Goal: Task Accomplishment & Management: Manage account settings

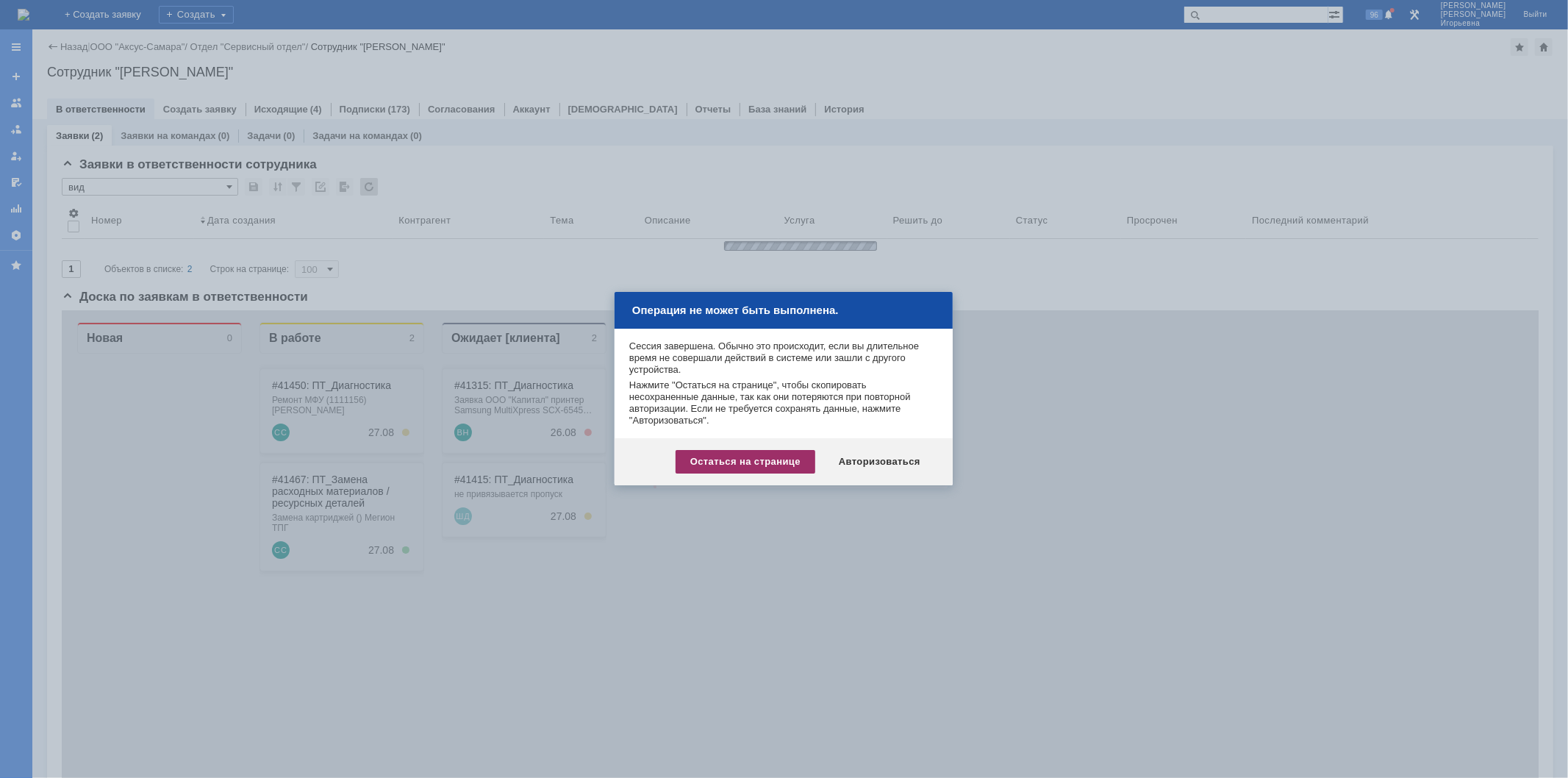
click at [751, 459] on div "Остаться на странице" at bounding box center [745, 461] width 140 height 23
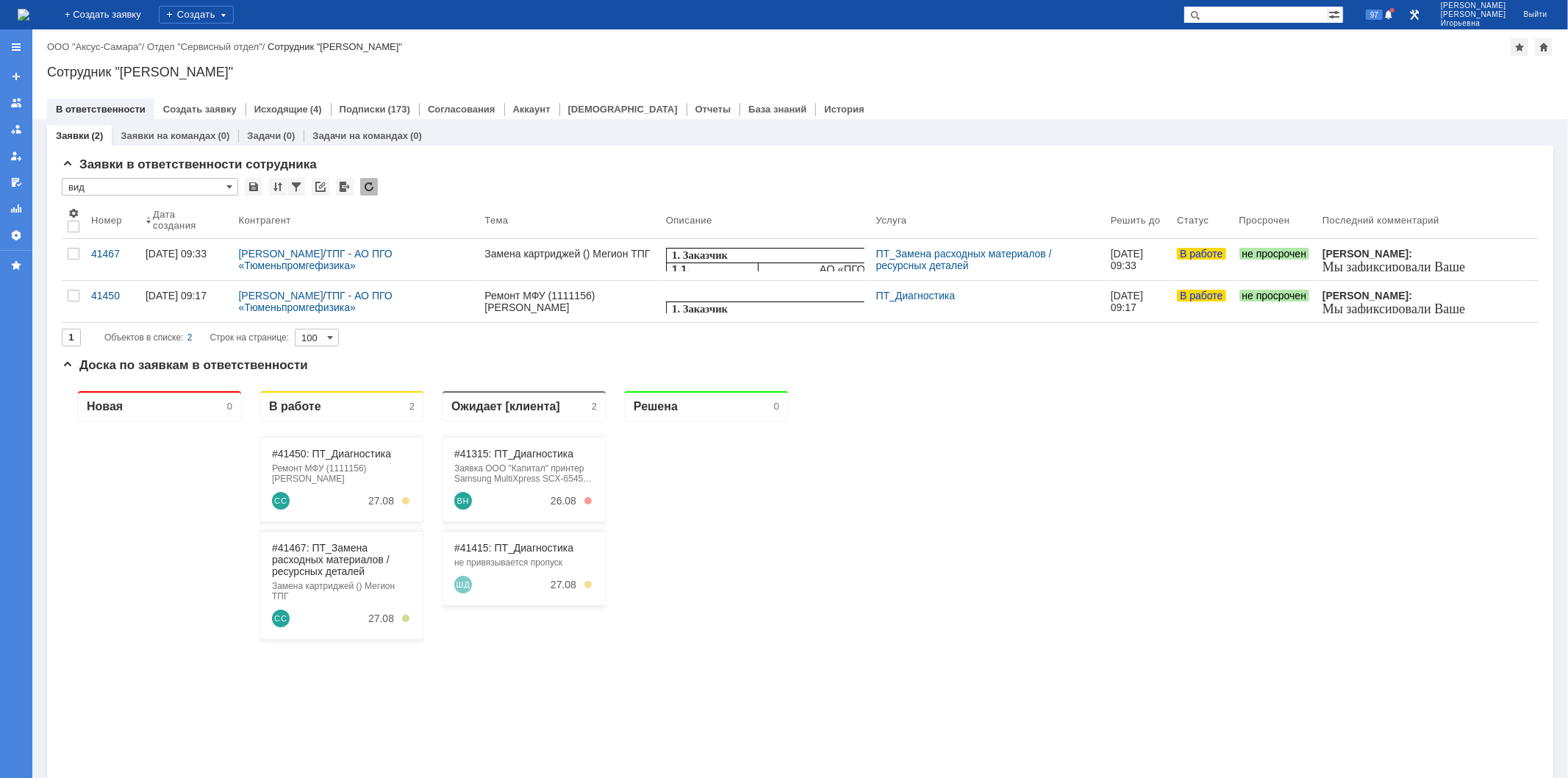
drag, startPoint x: 1255, startPoint y: 15, endPoint x: 1268, endPoint y: 0, distance: 19.8
click at [1256, 15] on input "text" at bounding box center [1256, 14] width 145 height 17
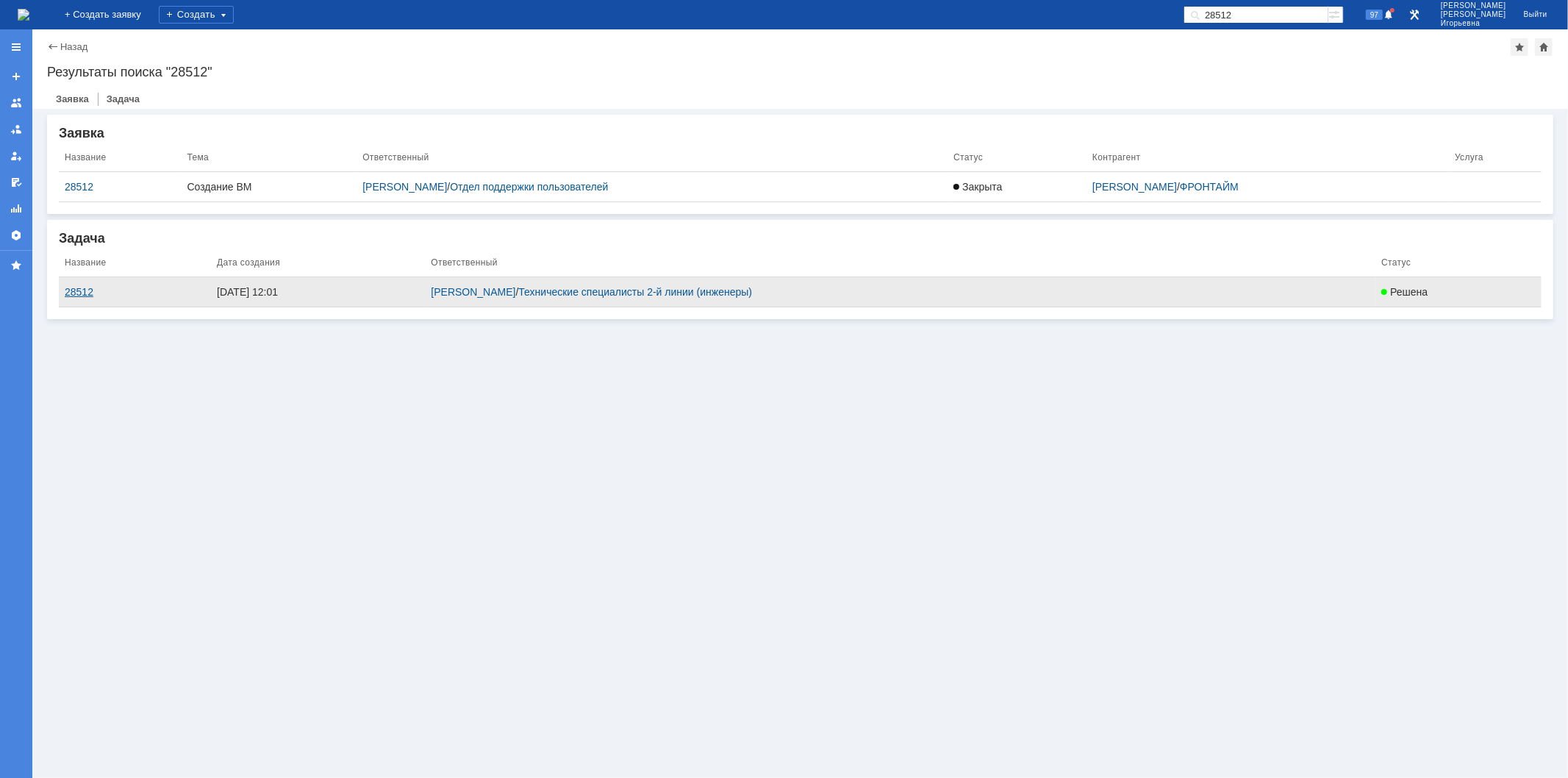
click at [85, 289] on div "28512" at bounding box center [135, 292] width 141 height 12
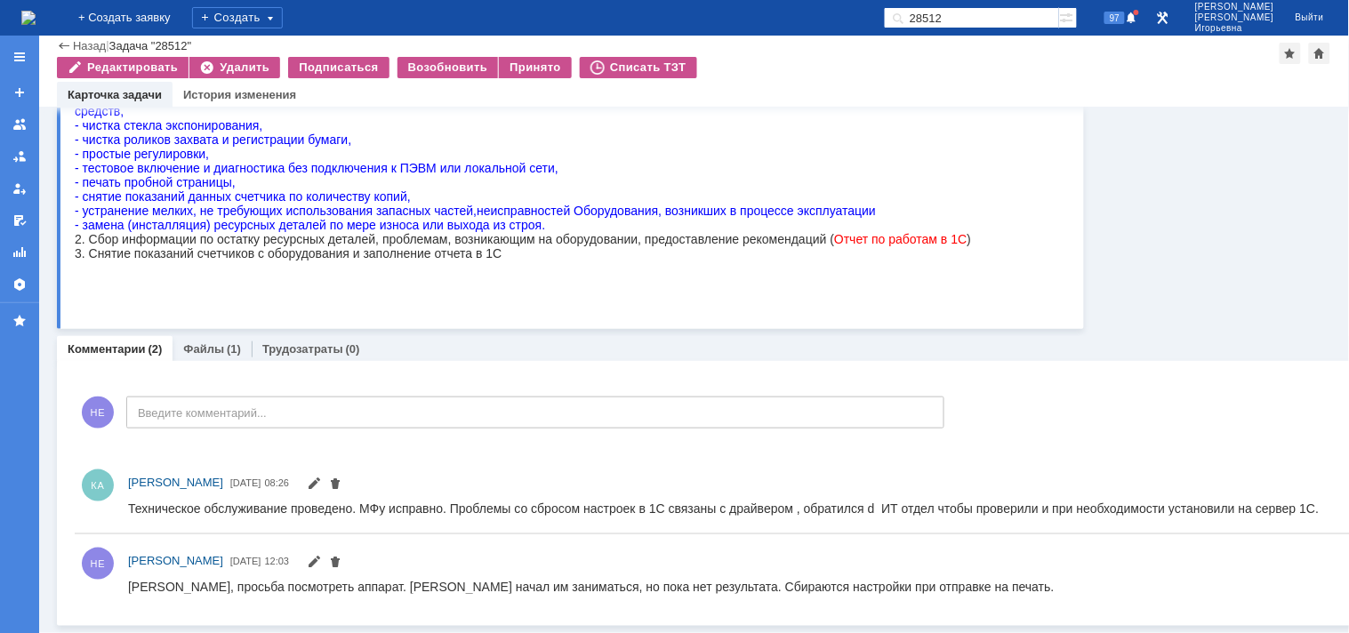
scroll to position [348, 0]
click at [208, 342] on link "Файлы" at bounding box center [203, 348] width 41 height 13
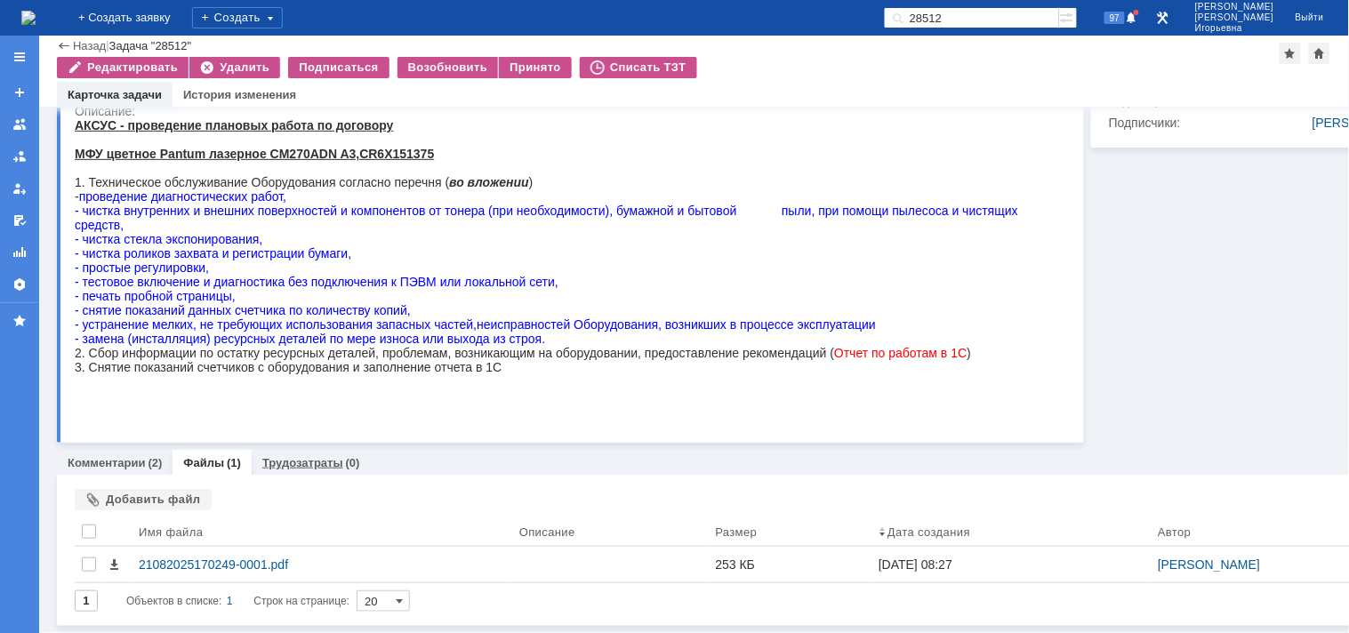
scroll to position [235, 0]
click at [89, 456] on link "Комментарии" at bounding box center [107, 462] width 78 height 13
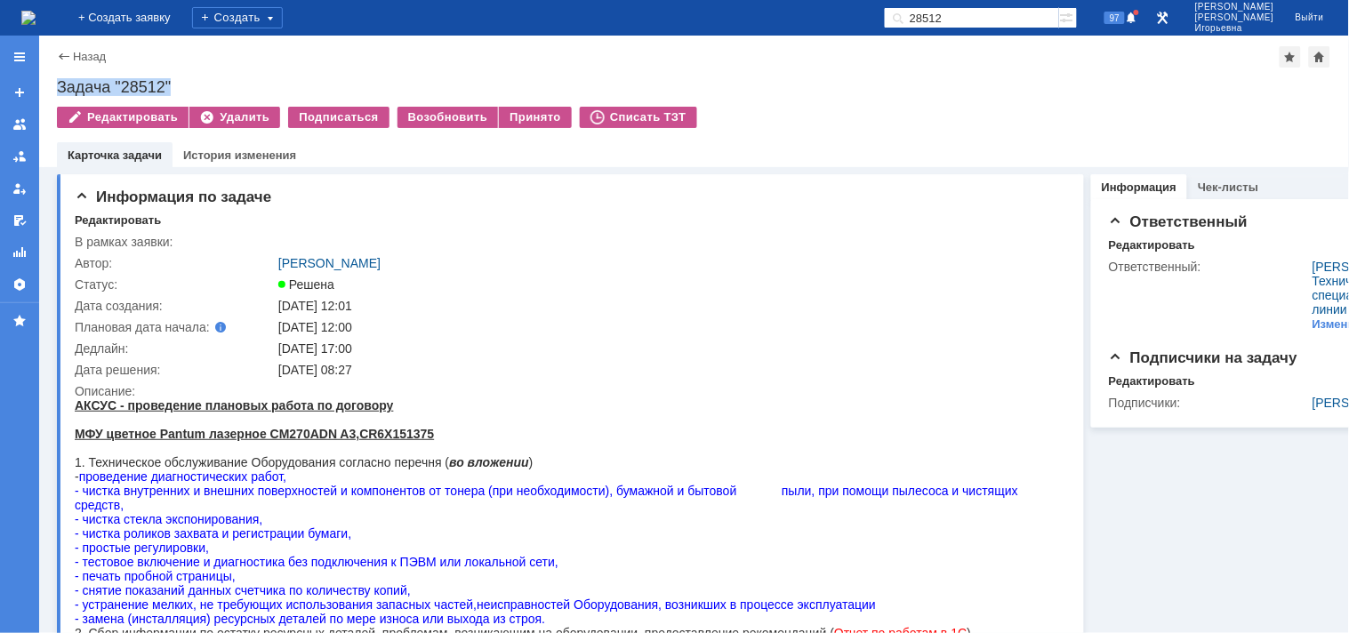
drag, startPoint x: 194, startPoint y: 94, endPoint x: 49, endPoint y: 85, distance: 145.2
click at [49, 85] on div "Назад | Задача "28512" Задача "28512" Редактировать Удалить Подписаться Возобно…" at bounding box center [694, 102] width 1310 height 132
copy div "Задача "28512""
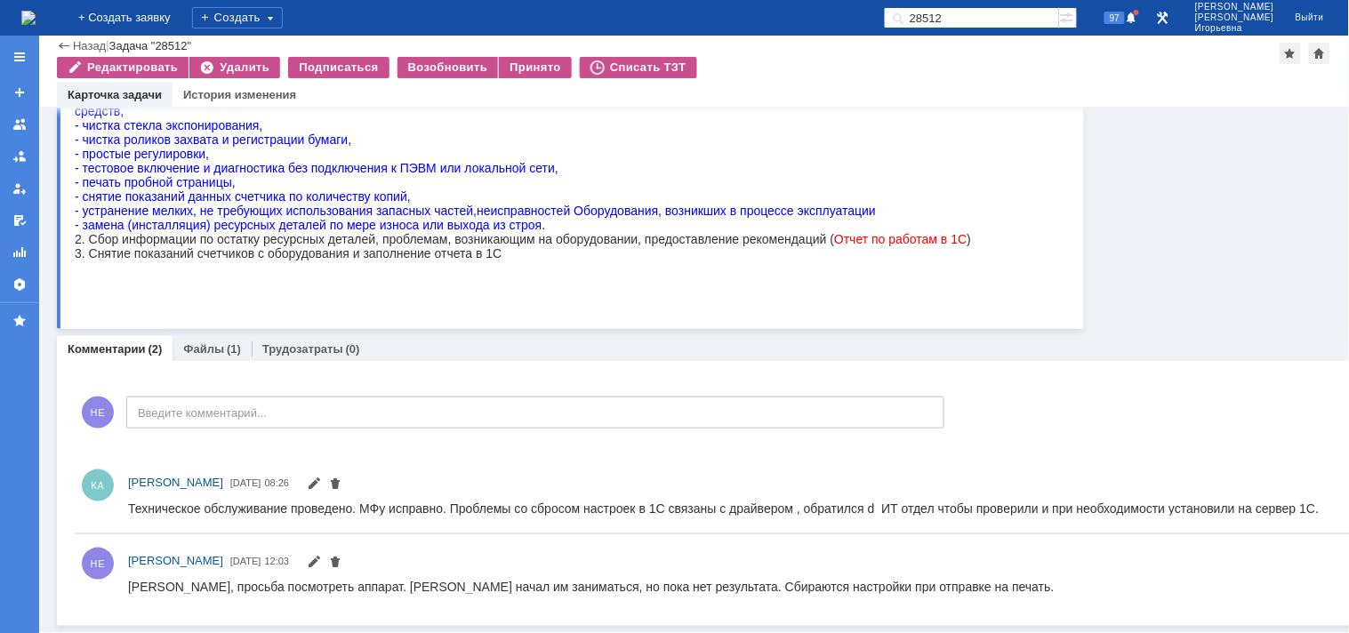
scroll to position [348, 0]
drag, startPoint x: 127, startPoint y: 494, endPoint x: 271, endPoint y: 504, distance: 144.5
click at [352, 509] on div "КА Кубышкин Александр Анатольевич 22.08.2025 08:26" at bounding box center [748, 494] width 1347 height 63
drag, startPoint x: 1446, startPoint y: 987, endPoint x: 1161, endPoint y: 502, distance: 563.3
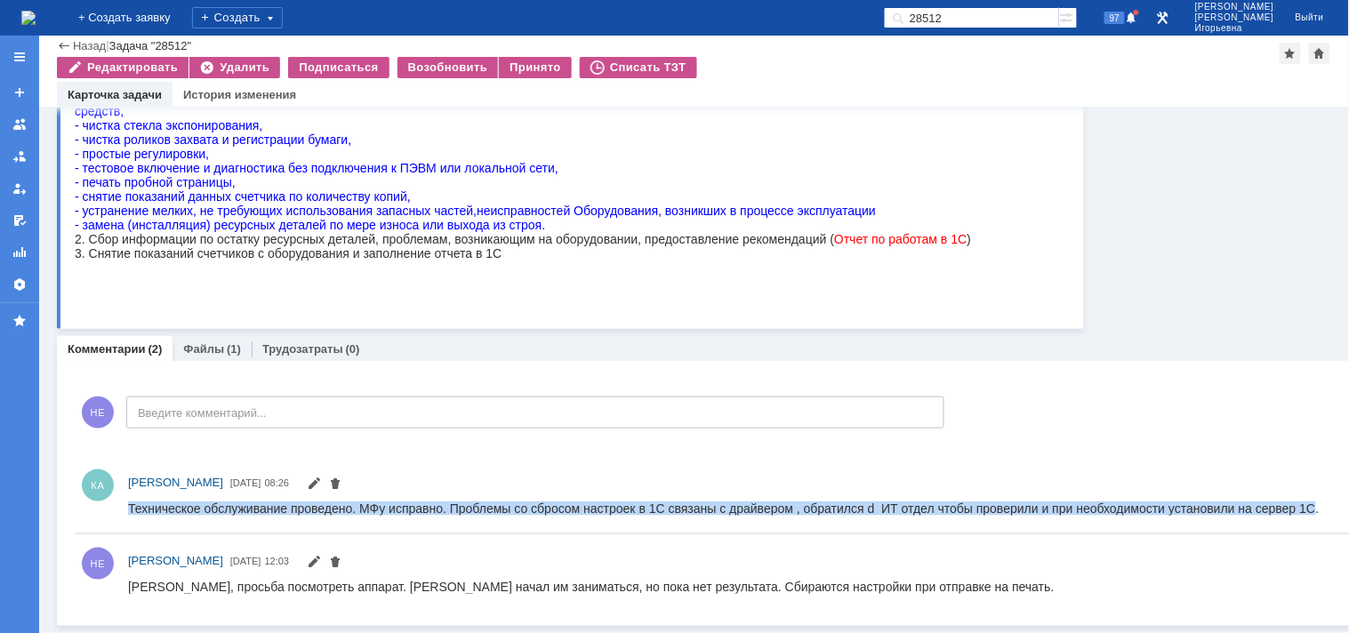
drag, startPoint x: 1306, startPoint y: 506, endPoint x: 201, endPoint y: 991, distance: 1207.1
click at [127, 502] on html "Техническое обслуживание проведено. МФу исправно. Проблемы со сбросом настроек …" at bounding box center [757, 509] width 1261 height 16
copy div "Техническое обслуживание проведено. МФу исправно. Проблемы со сбросом настроек …"
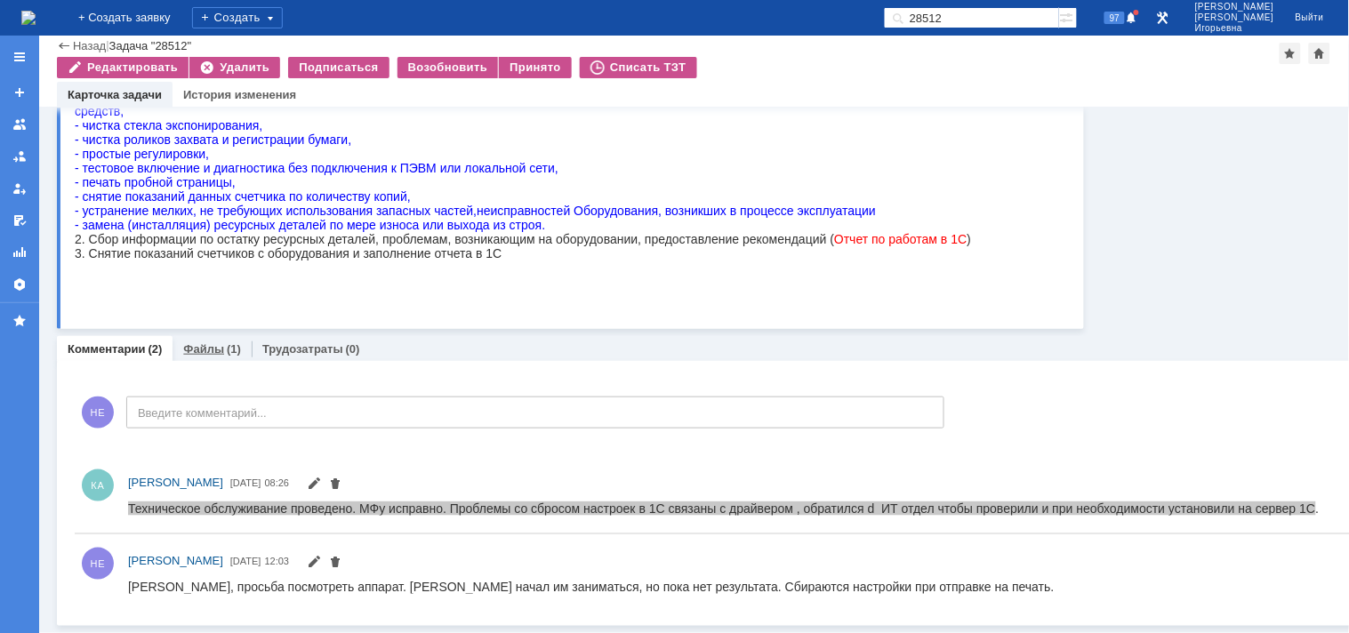
click at [191, 342] on link "Файлы" at bounding box center [203, 348] width 41 height 13
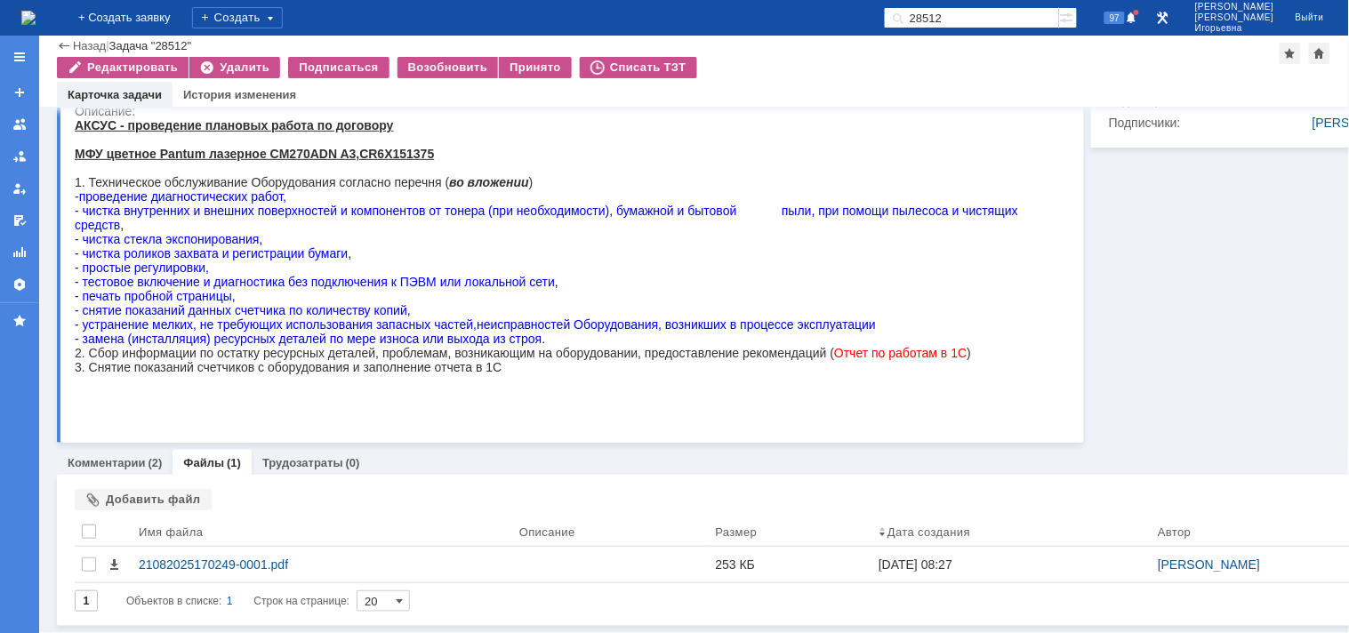
scroll to position [235, 0]
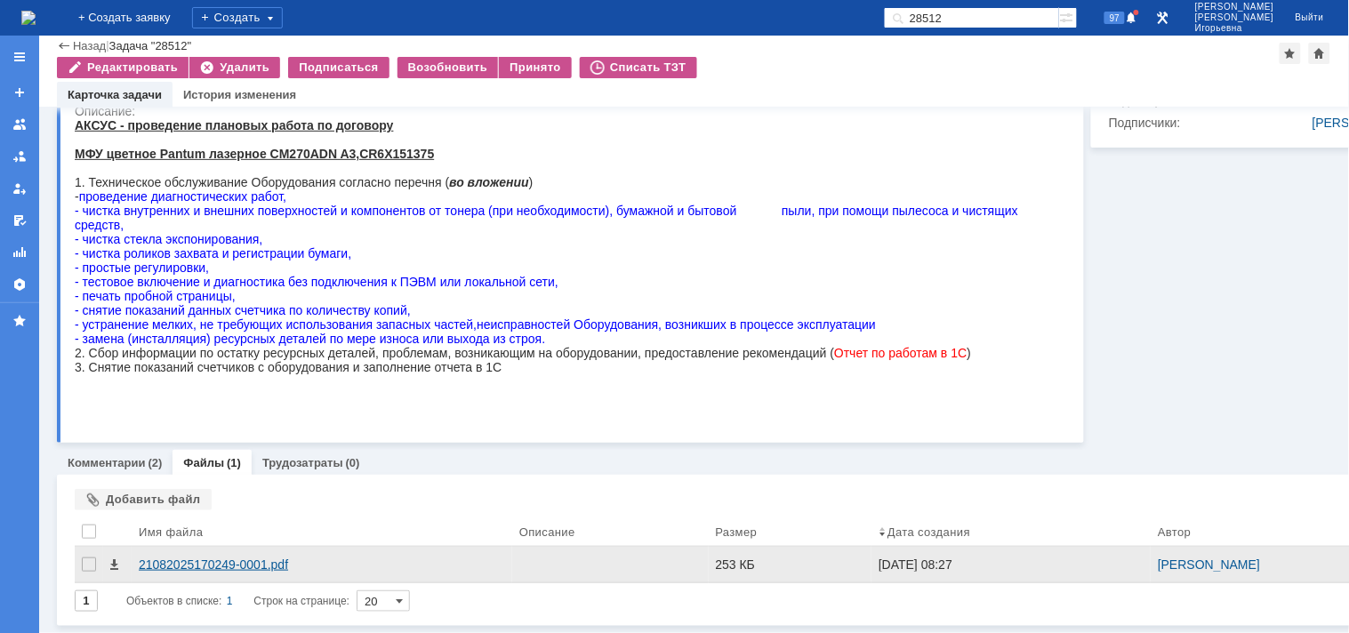
click at [153, 558] on div "21082025170249-0001.pdf" at bounding box center [322, 565] width 366 height 14
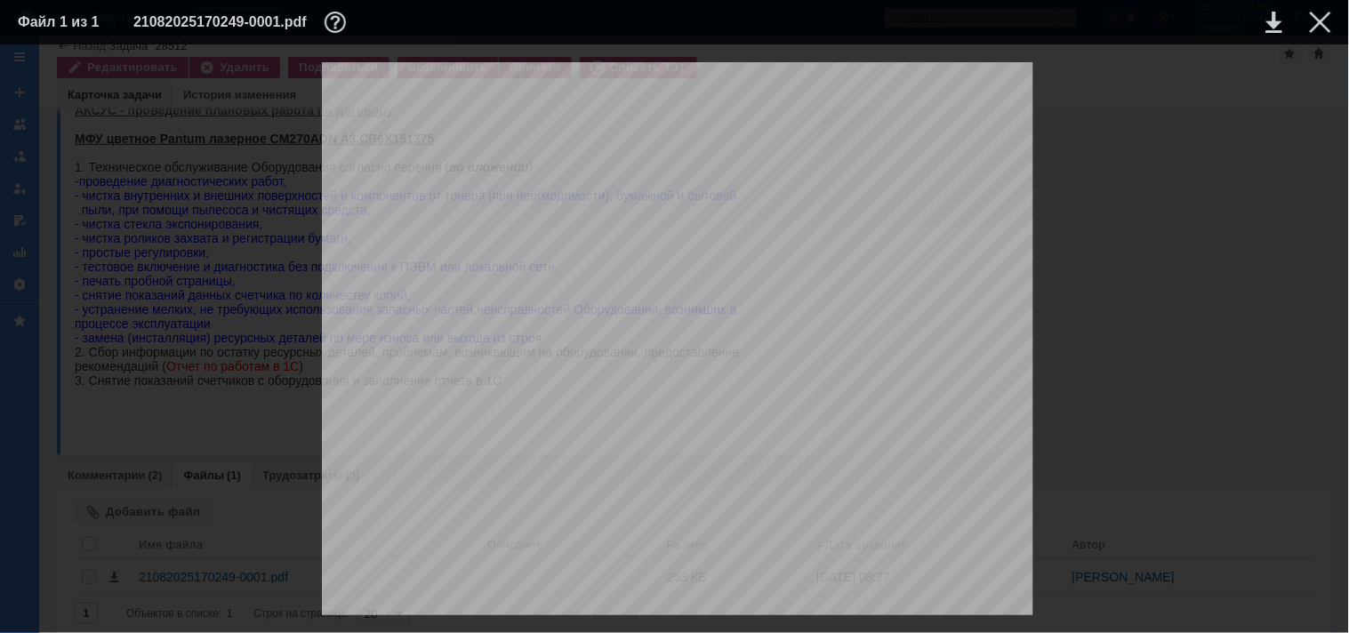
scroll to position [889, 0]
click at [1322, 21] on div at bounding box center [1320, 22] width 21 height 21
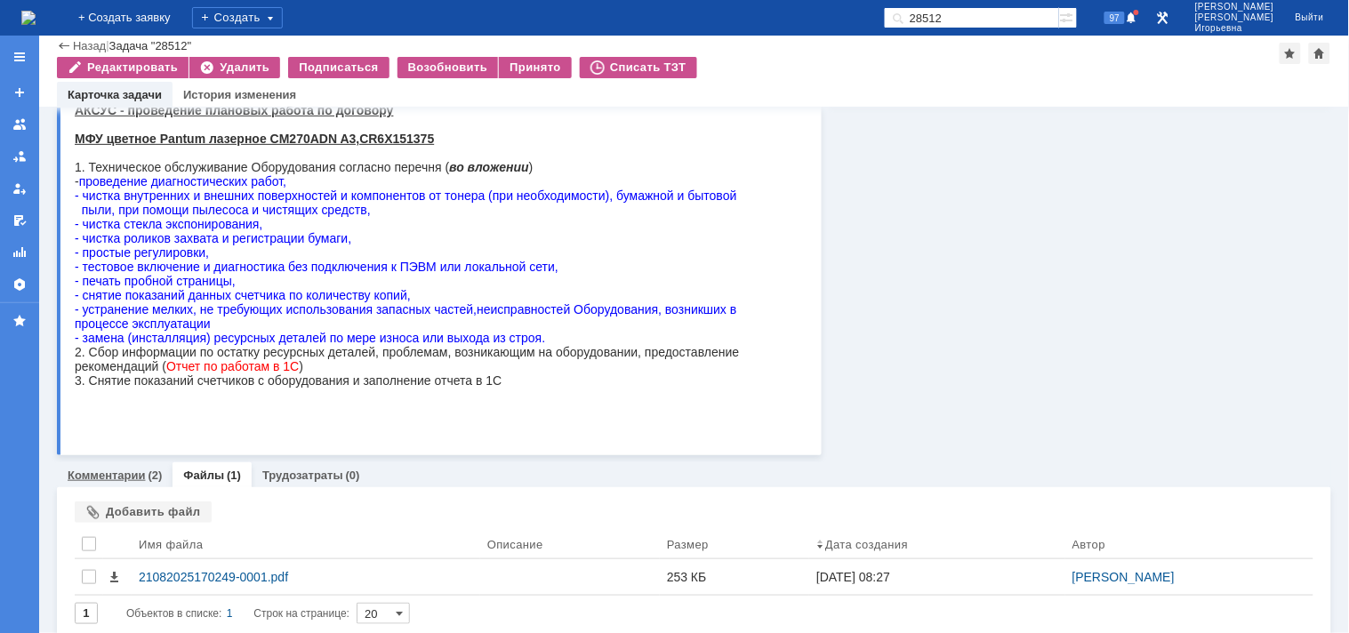
click at [108, 470] on link "Комментарии" at bounding box center [107, 475] width 78 height 13
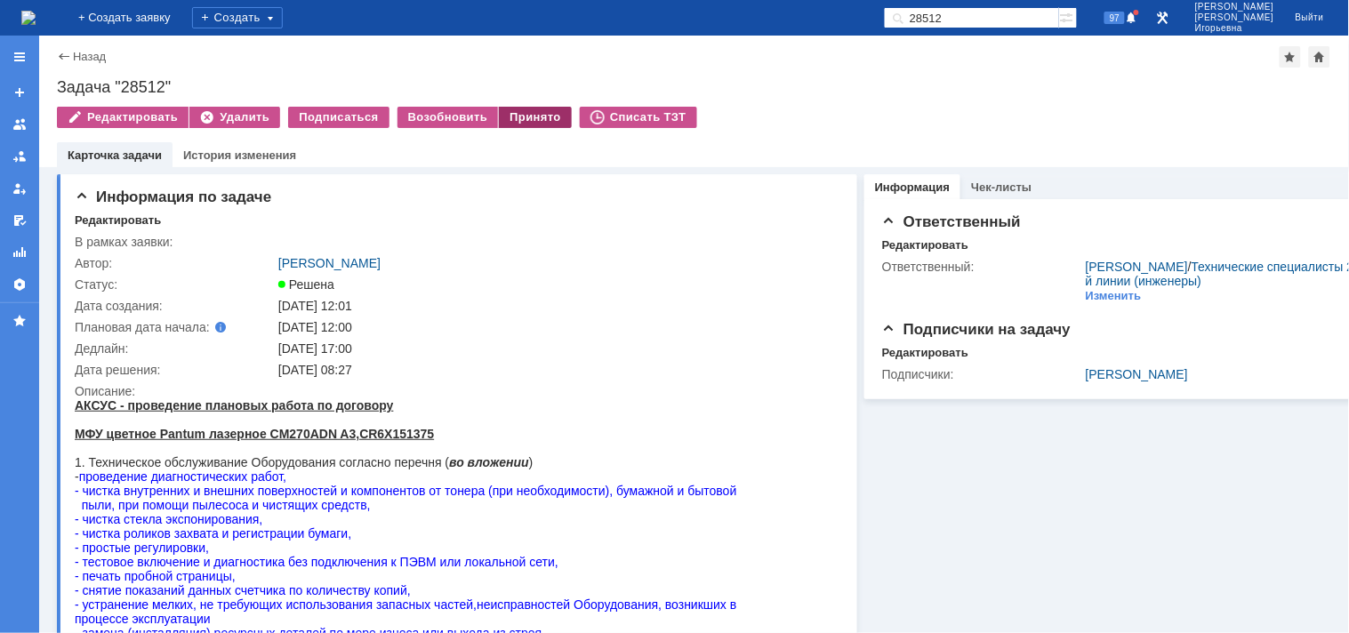
click at [517, 111] on div "Принято" at bounding box center [535, 117] width 73 height 21
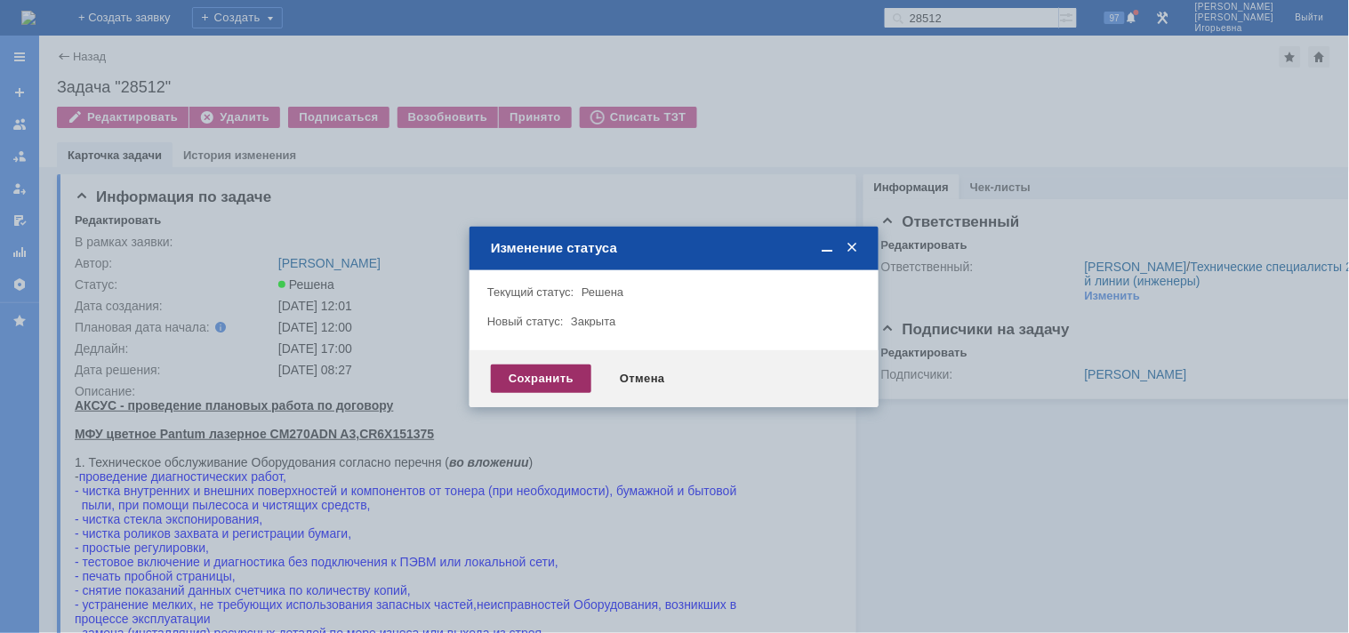
click at [534, 376] on div "Сохранить" at bounding box center [541, 379] width 100 height 28
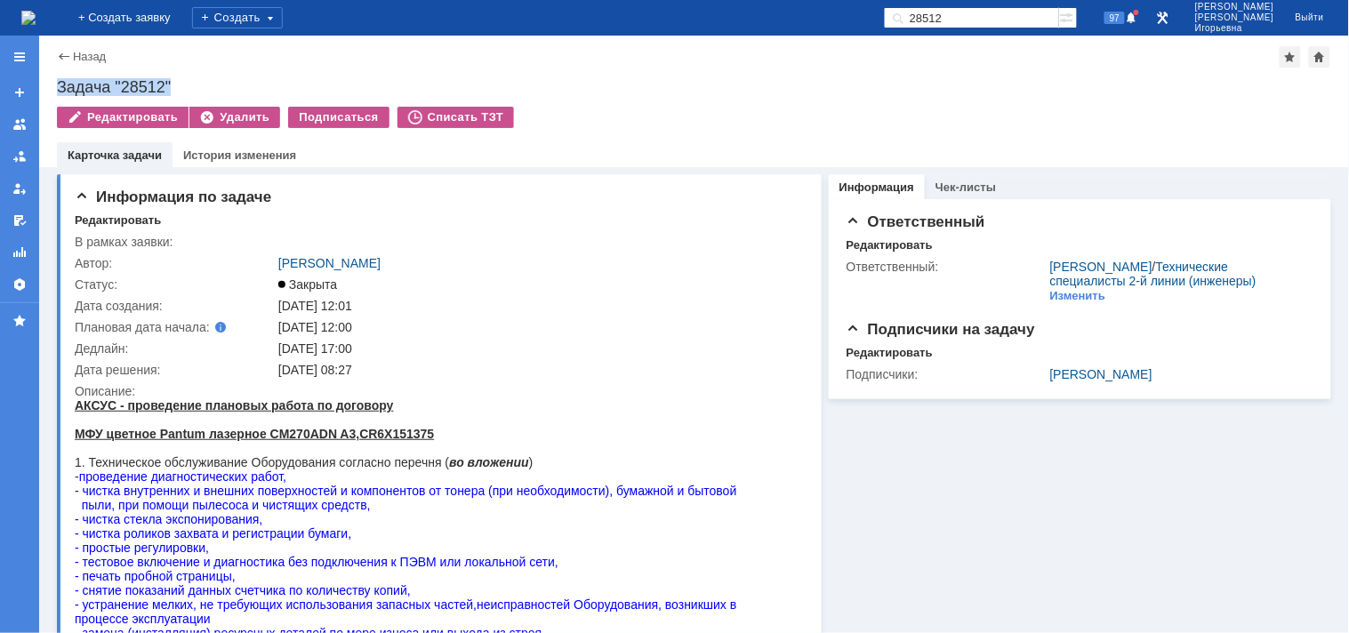
drag, startPoint x: 154, startPoint y: 85, endPoint x: 50, endPoint y: 77, distance: 104.4
click at [50, 77] on div "Назад | Задача "28512" Задача "28512" Редактировать Удалить Подписаться Списать…" at bounding box center [694, 102] width 1310 height 132
copy div "Задача "28512""
click at [36, 11] on img at bounding box center [28, 18] width 14 height 14
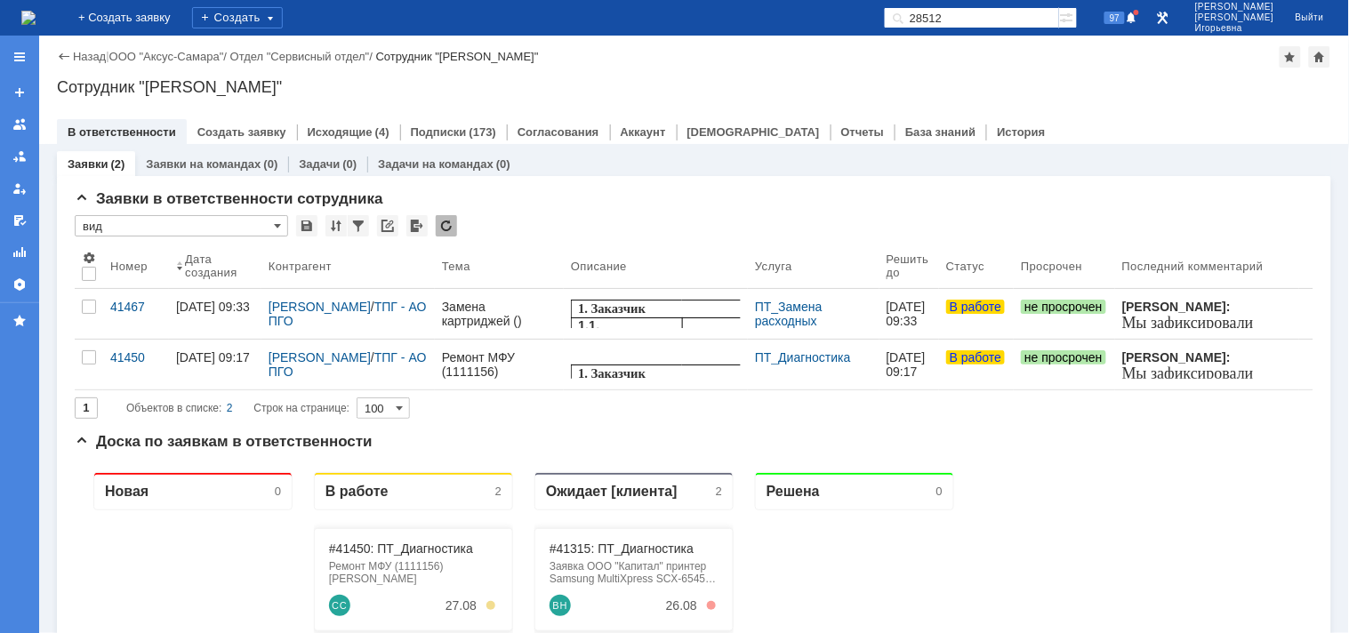
click at [989, 12] on input "28512" at bounding box center [971, 17] width 175 height 21
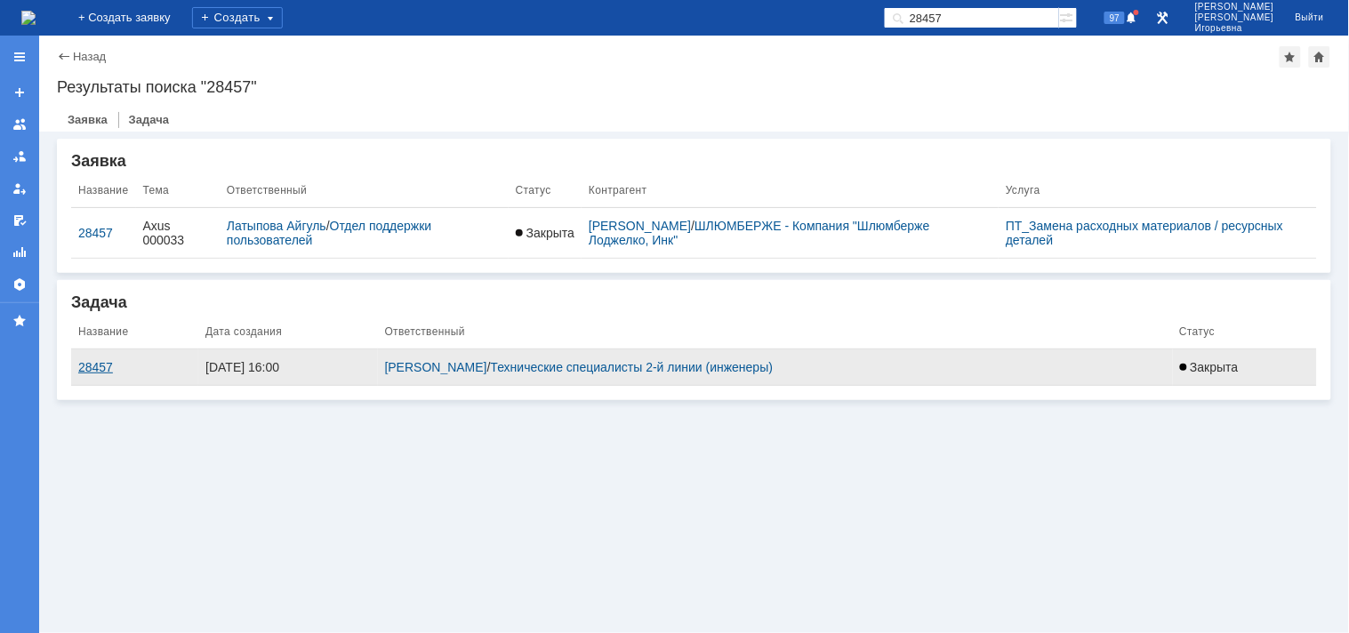
click at [90, 366] on div "28457" at bounding box center [134, 367] width 113 height 14
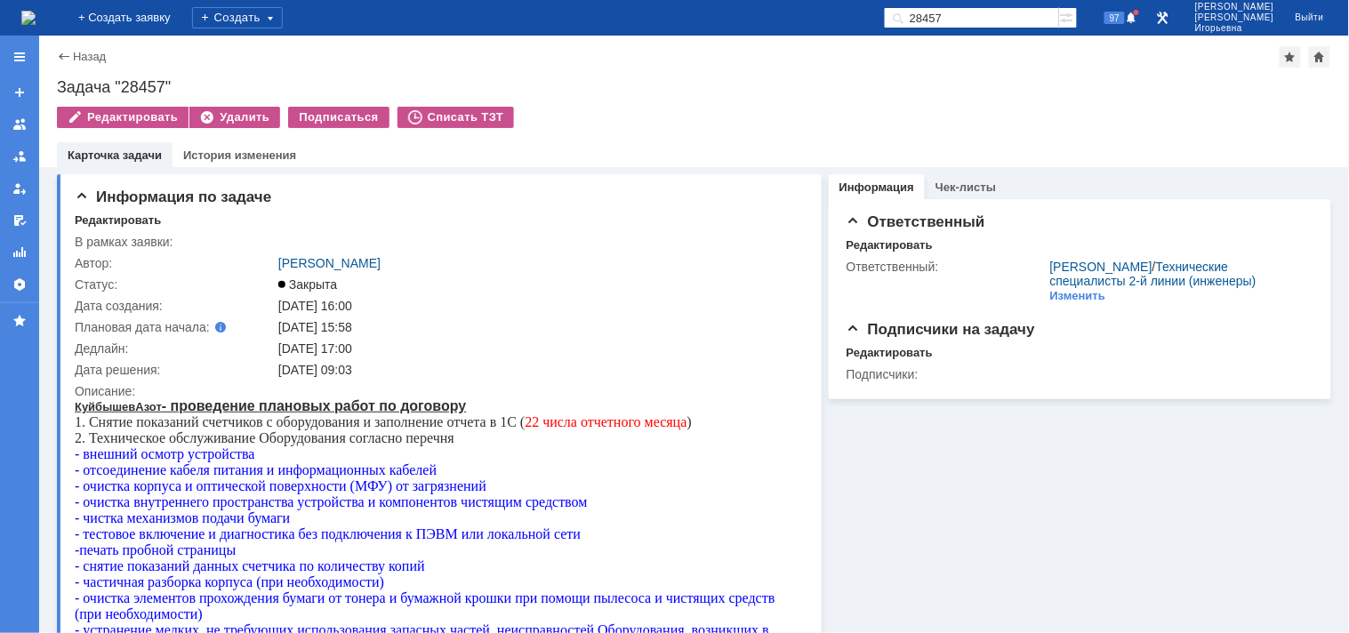
click at [1003, 12] on input "28457" at bounding box center [971, 17] width 175 height 21
type input "28371"
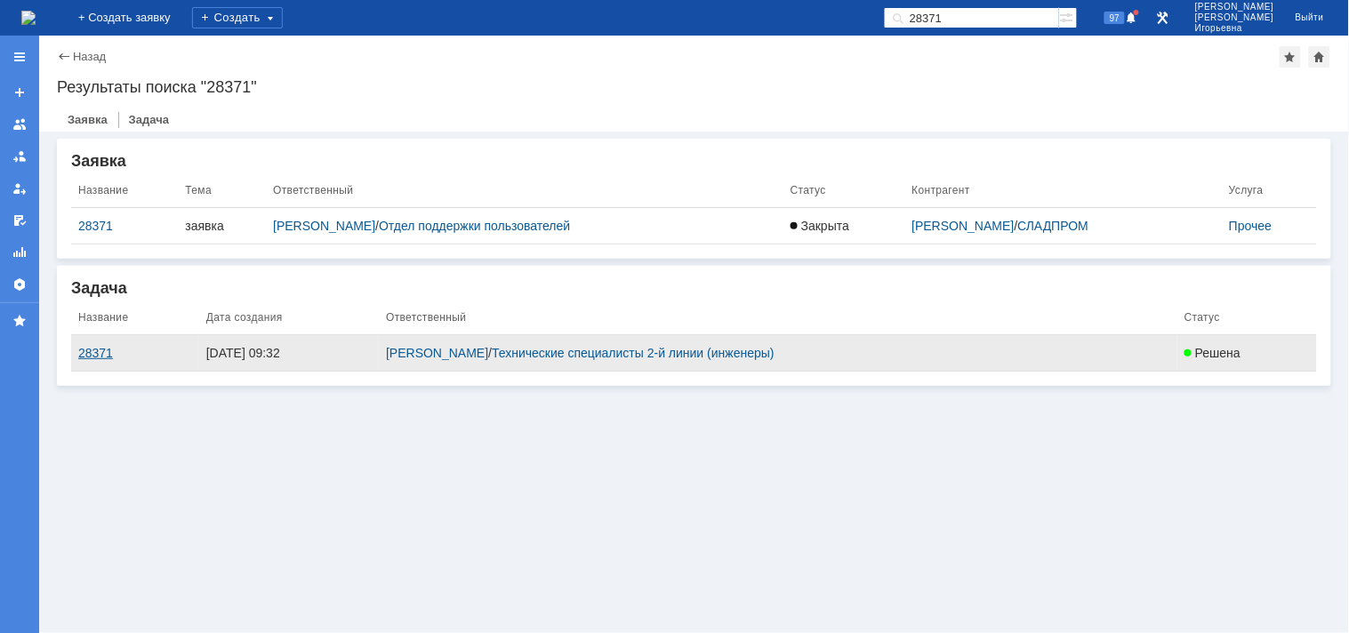
click at [91, 350] on div "28371" at bounding box center [135, 353] width 114 height 14
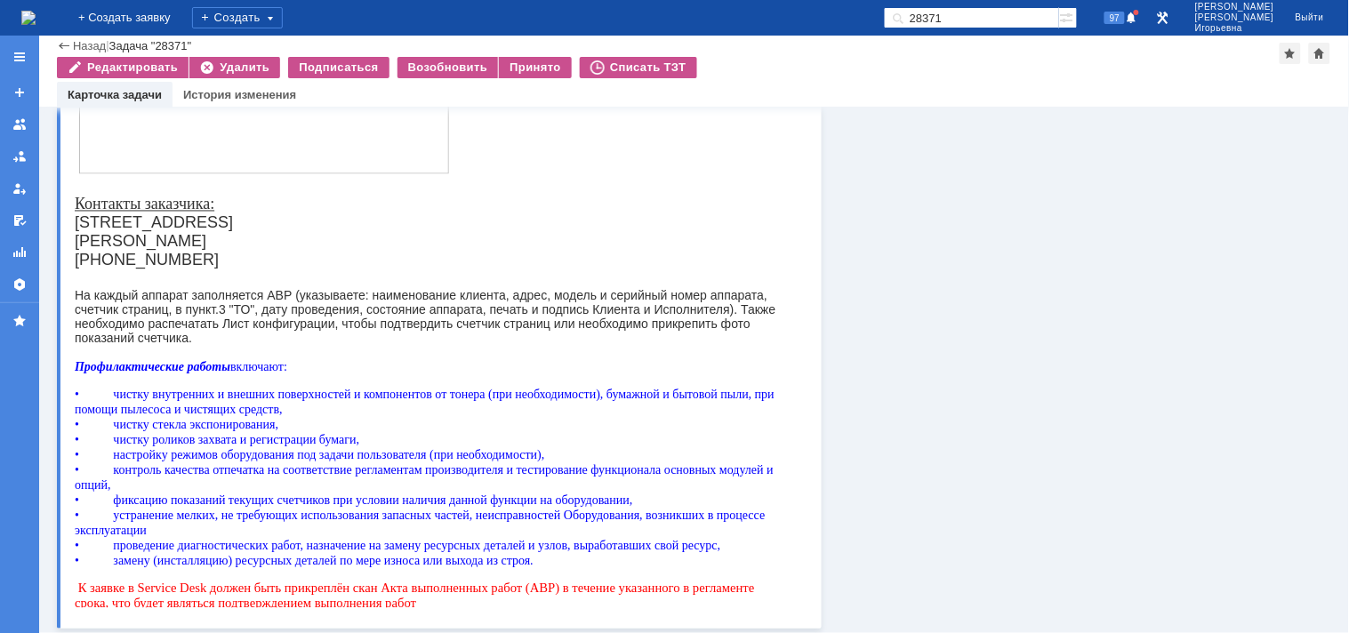
scroll to position [838, 0]
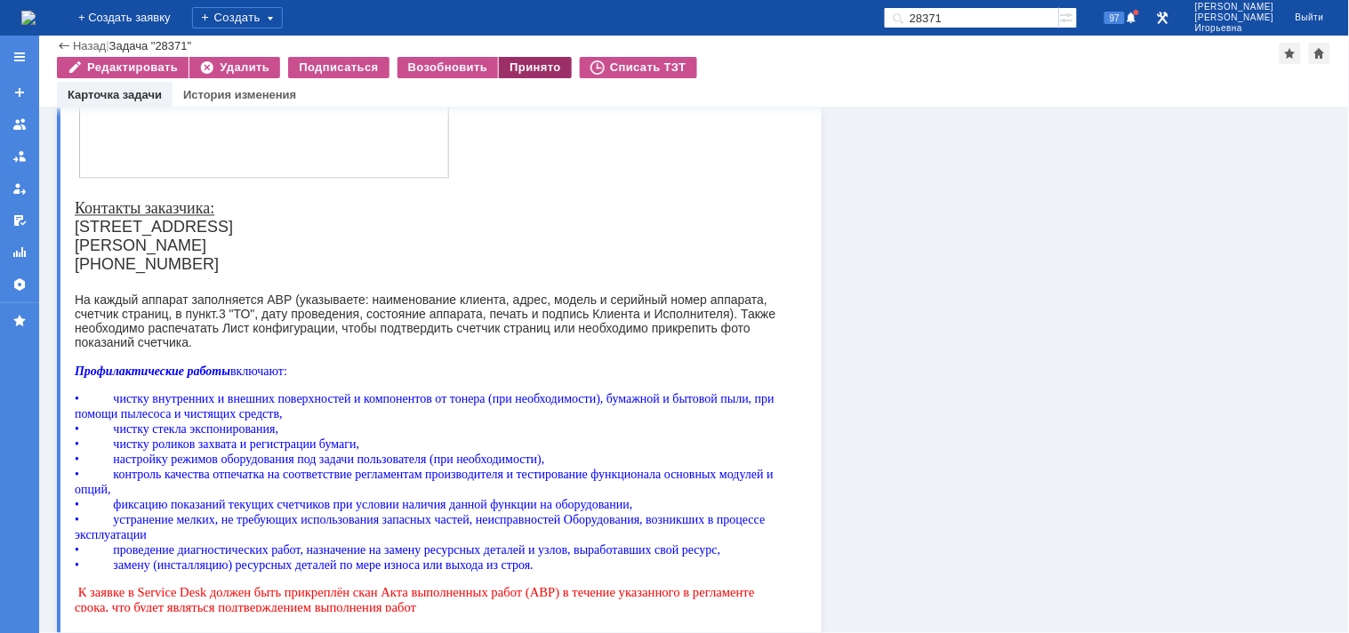
click at [525, 66] on div "Принято" at bounding box center [535, 67] width 73 height 21
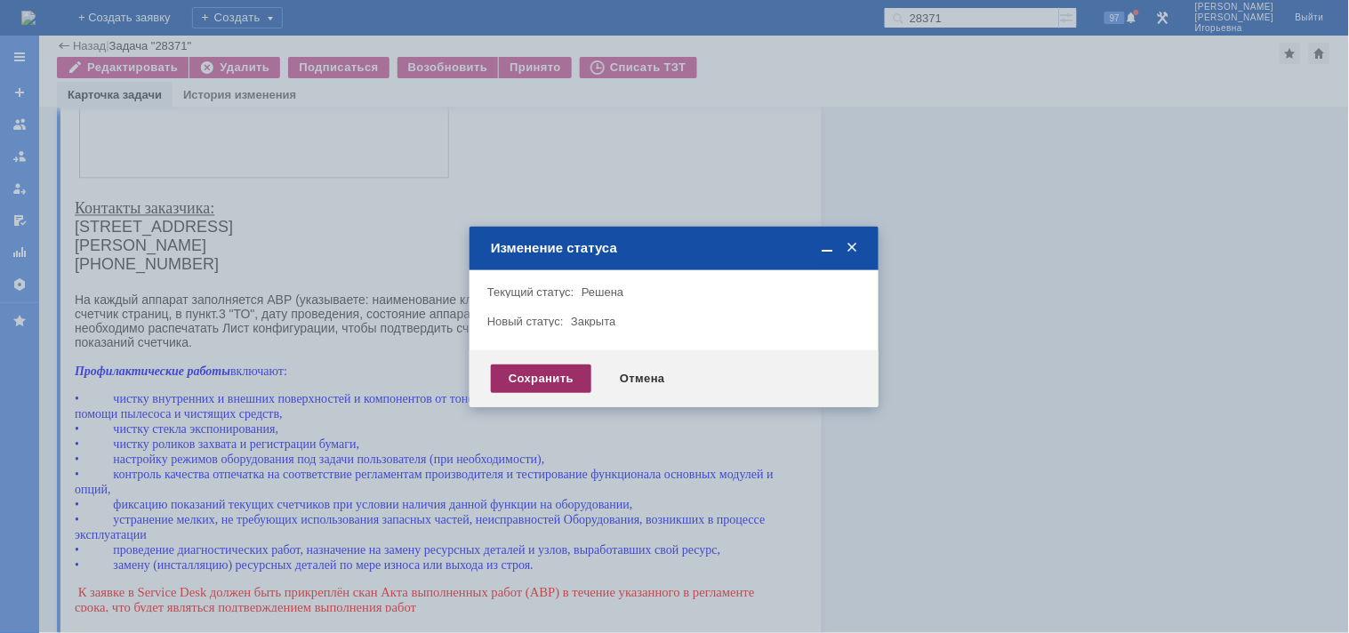
click at [526, 375] on div "Сохранить" at bounding box center [541, 379] width 100 height 28
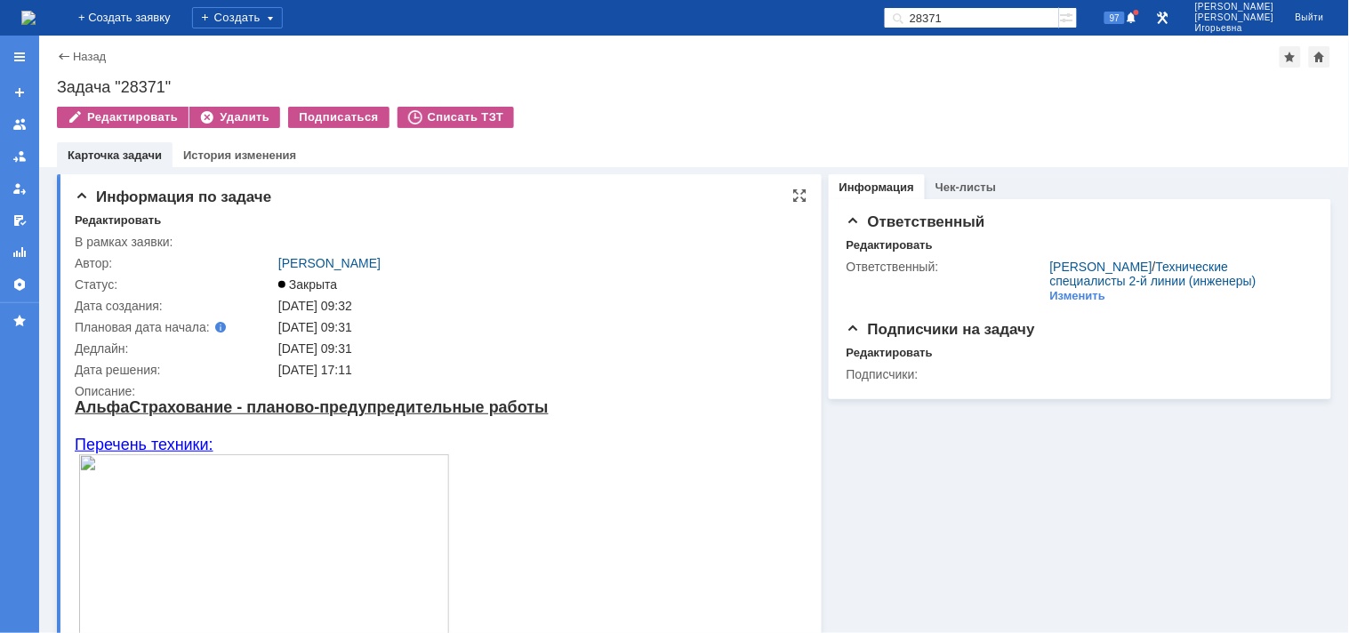
scroll to position [0, 0]
click at [36, 20] on img at bounding box center [28, 18] width 14 height 14
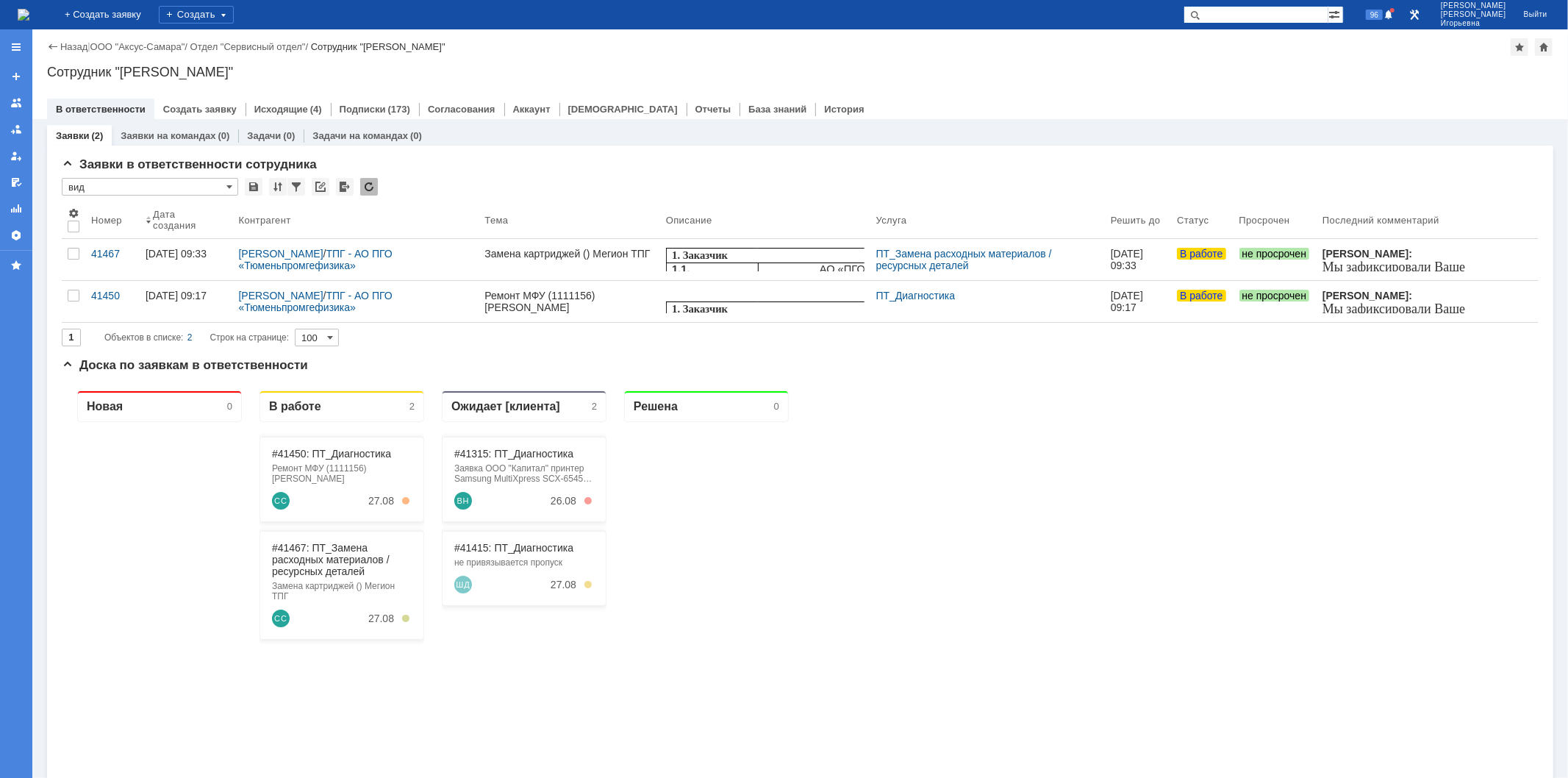
click at [1114, 15] on input "text" at bounding box center [1256, 14] width 145 height 17
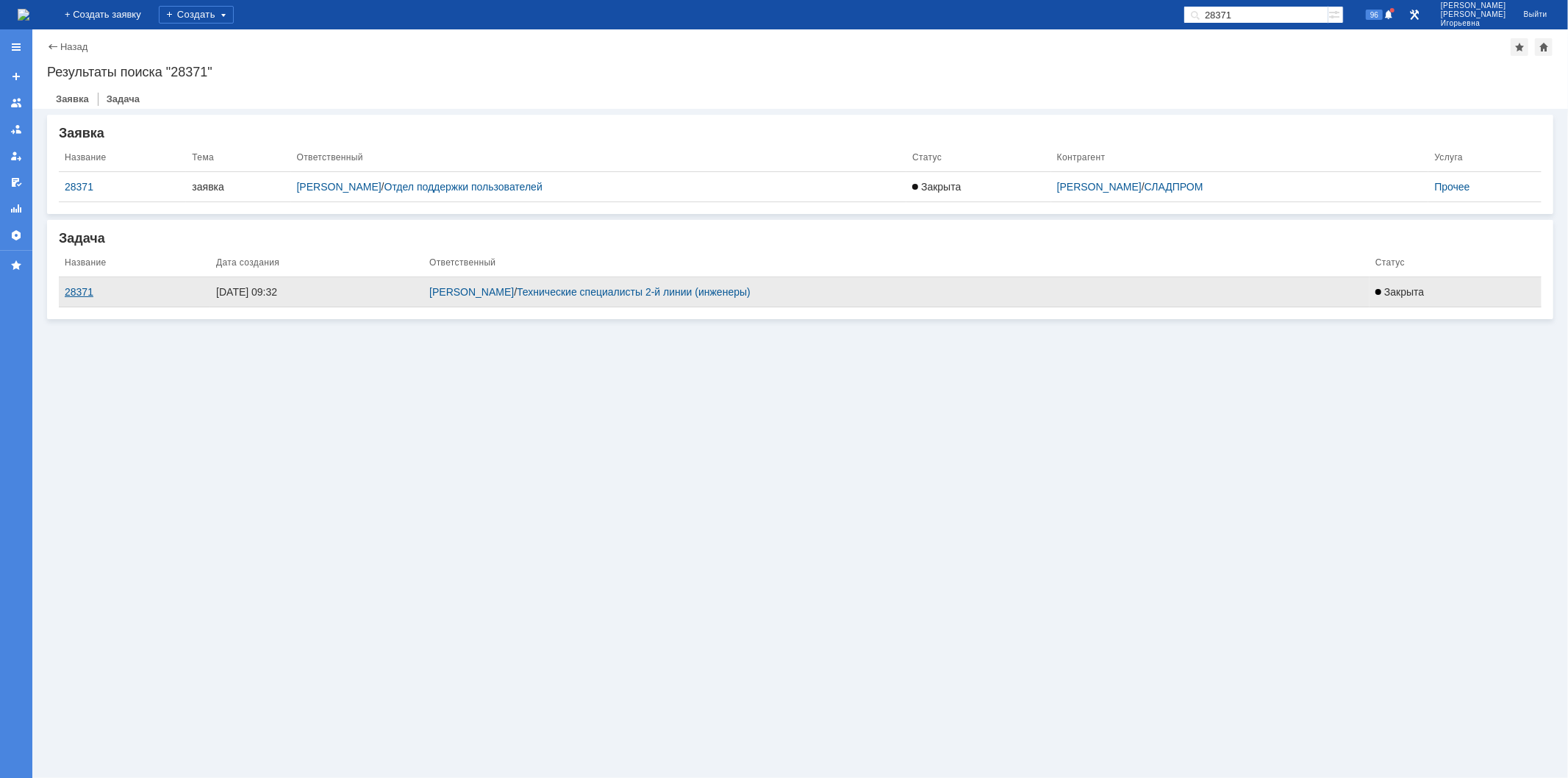
click at [77, 291] on div "28371" at bounding box center [134, 292] width 140 height 12
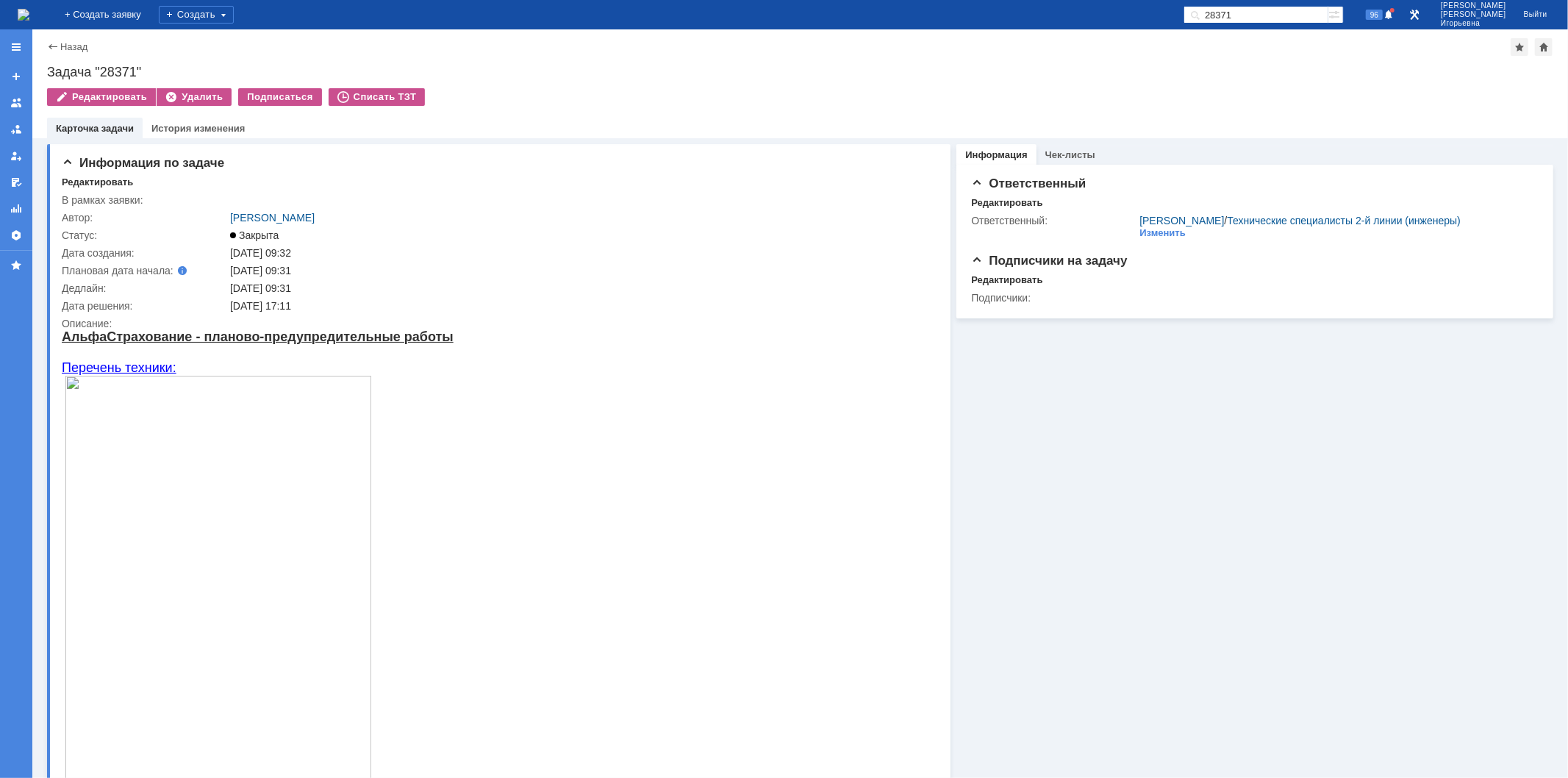
click at [1114, 12] on input "28371" at bounding box center [1256, 14] width 145 height 17
type input "28457"
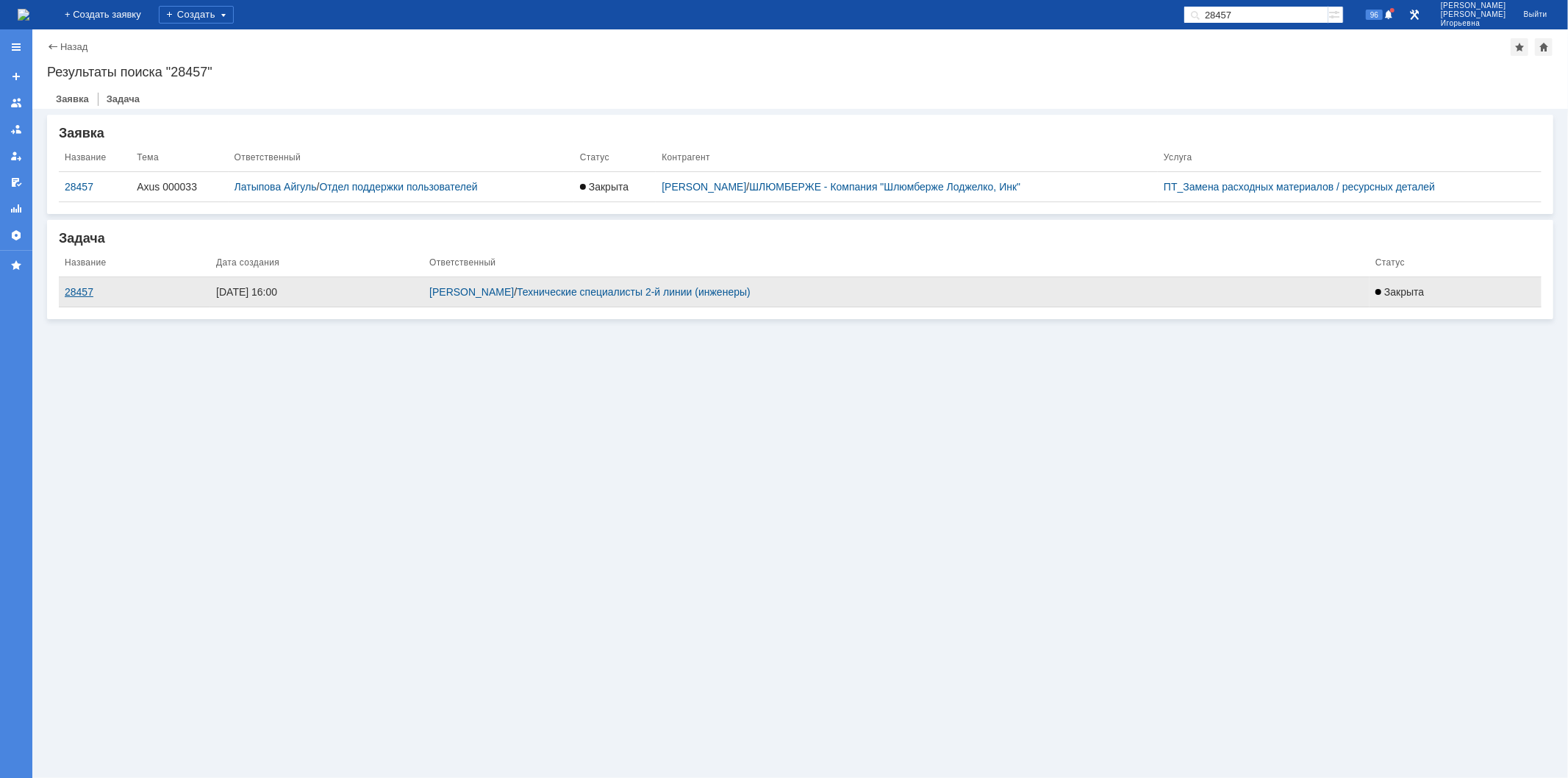
click at [79, 296] on div "28457" at bounding box center [134, 292] width 140 height 12
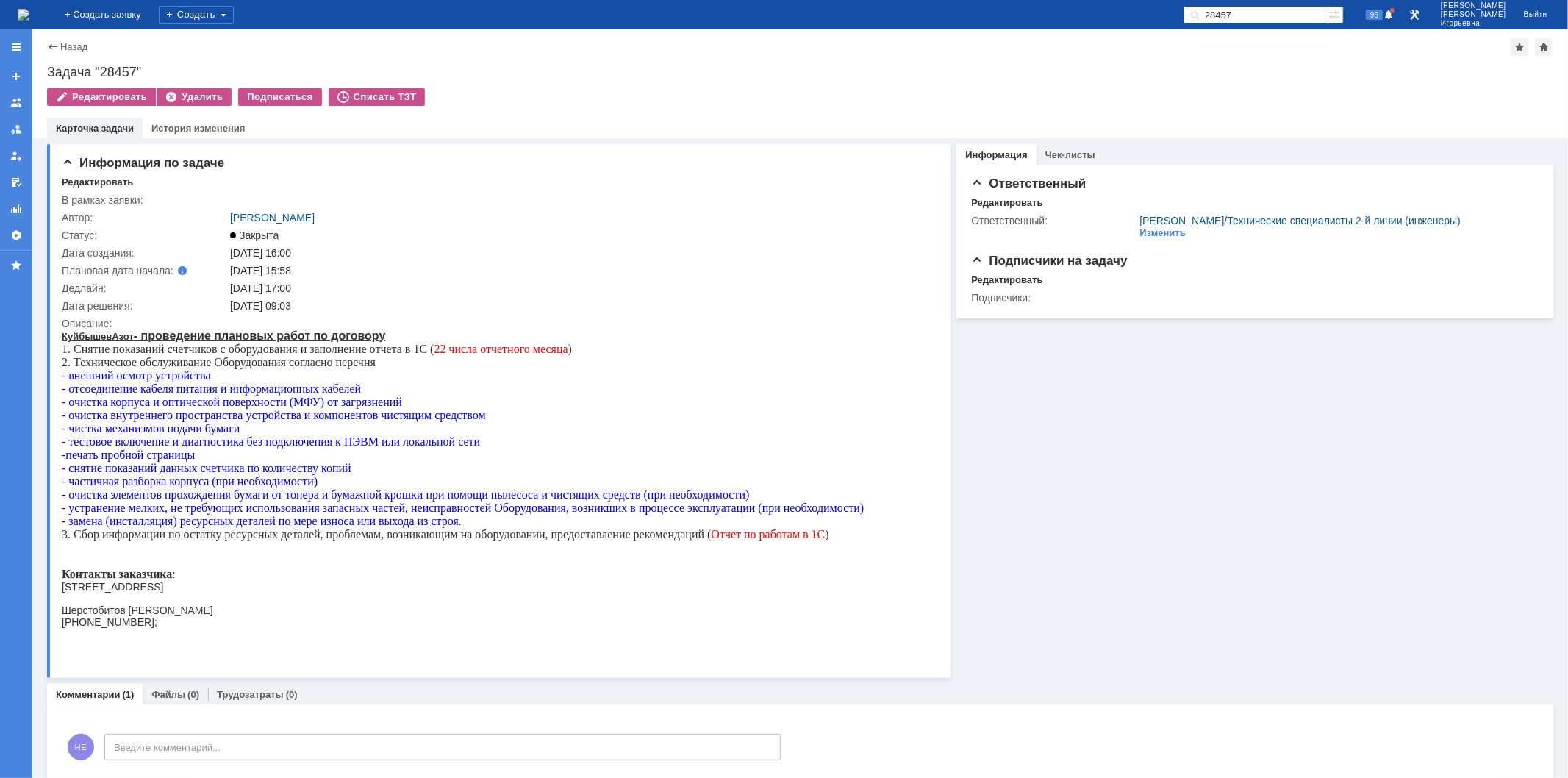
click at [30, 13] on img at bounding box center [23, 15] width 12 height 12
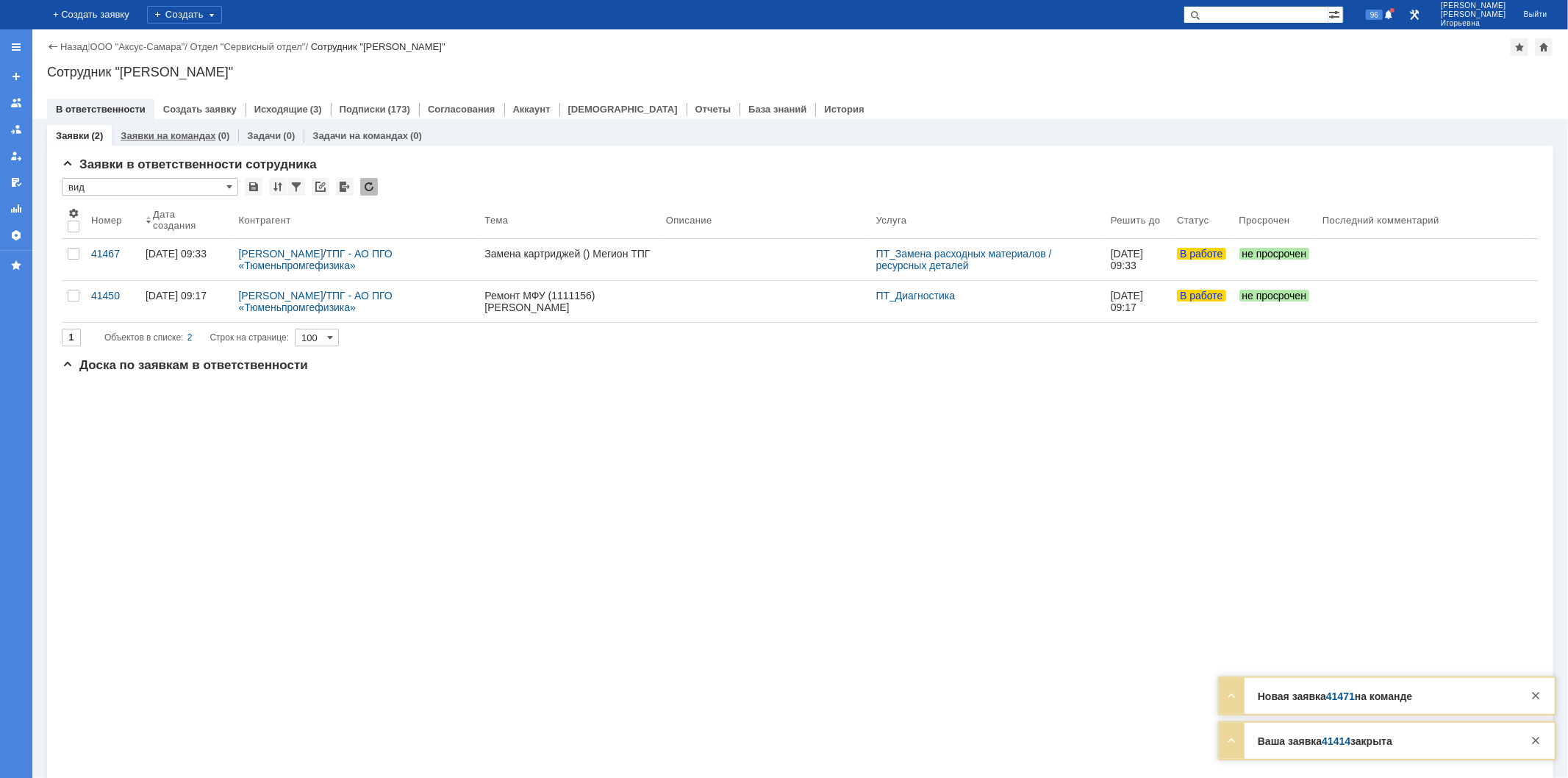
click at [177, 131] on link "Заявки на командах" at bounding box center [168, 135] width 95 height 11
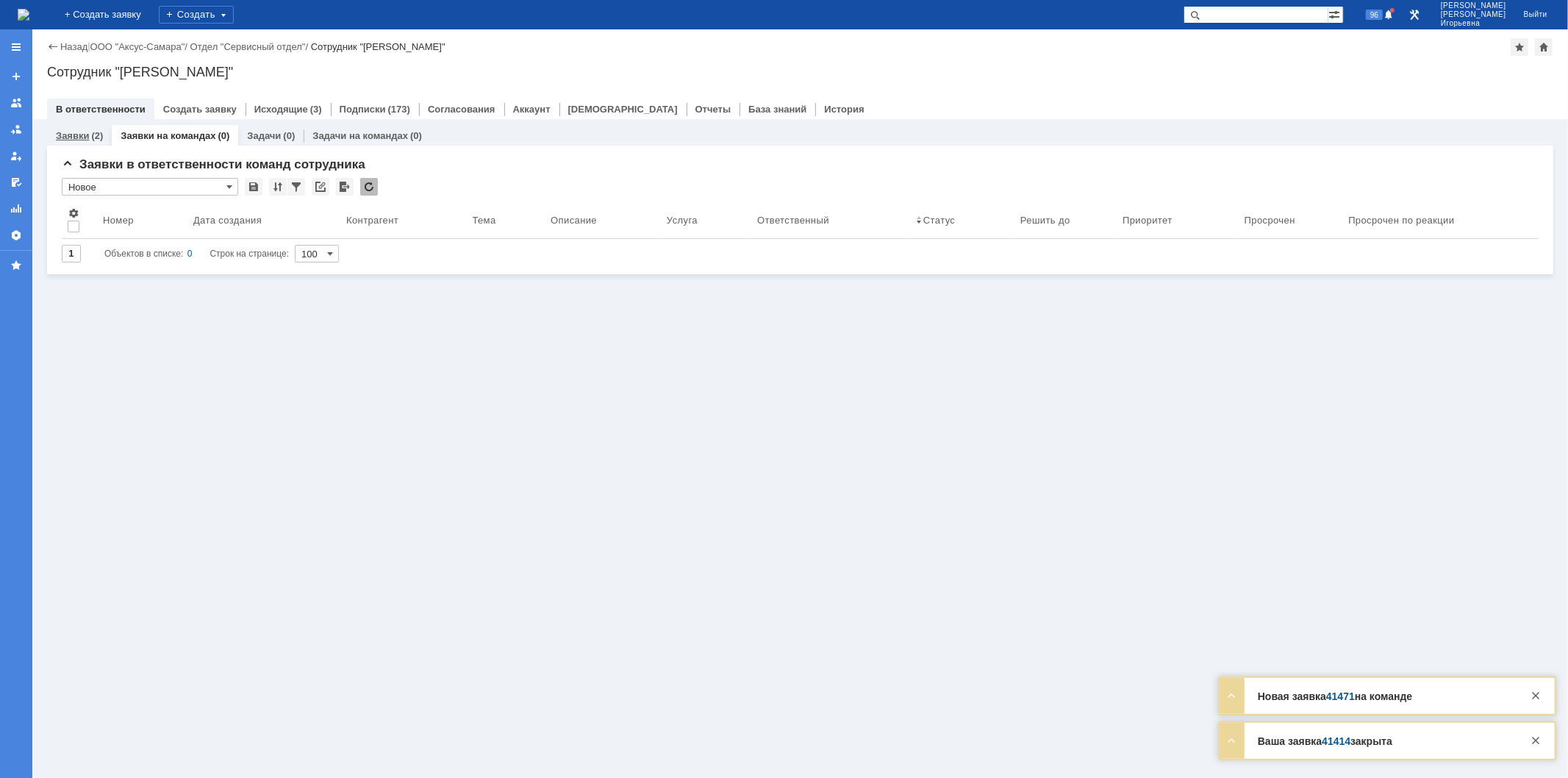
click at [75, 131] on link "Заявки" at bounding box center [73, 135] width 33 height 11
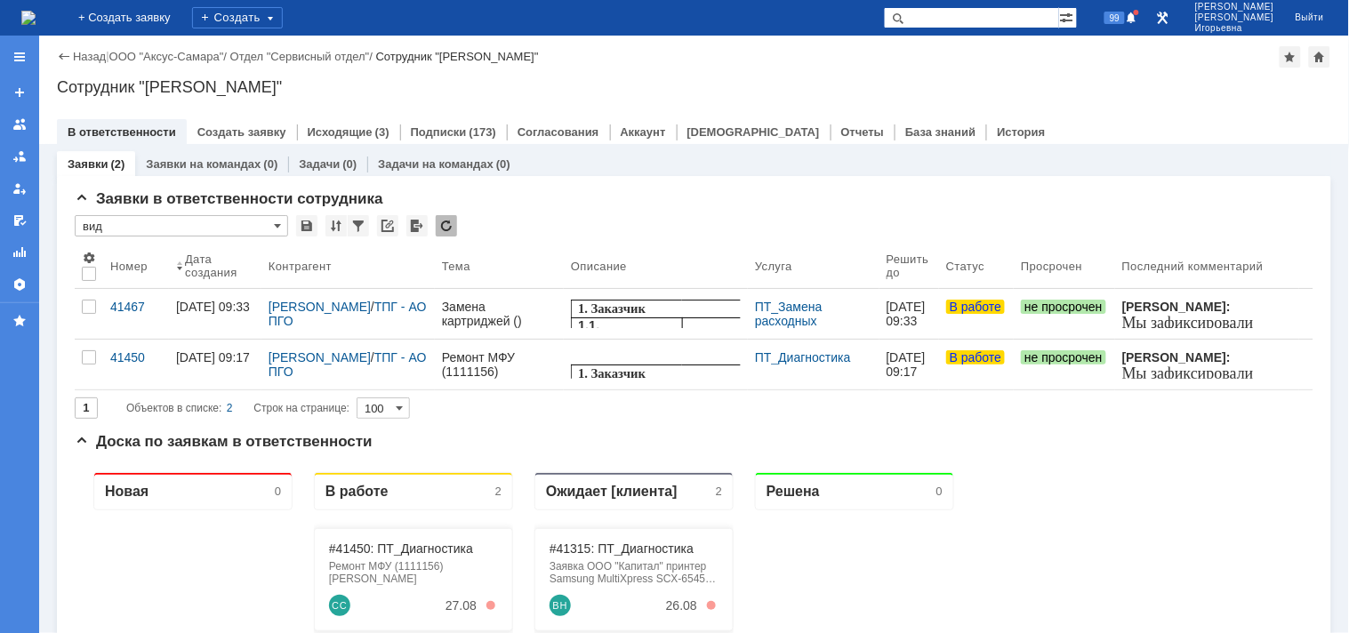
click at [975, 16] on input "text" at bounding box center [971, 17] width 175 height 21
type input "28693"
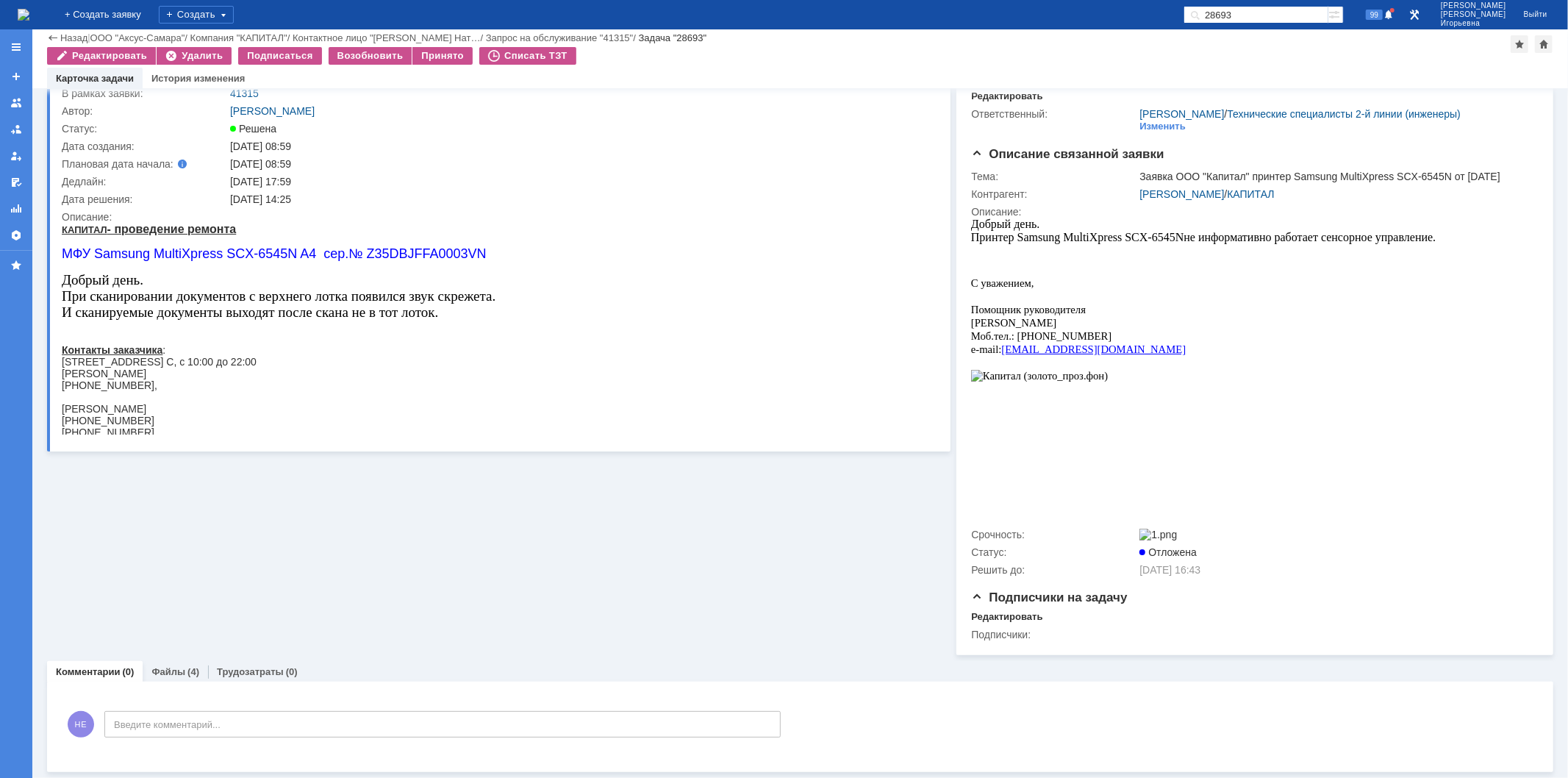
scroll to position [74, 0]
click at [164, 674] on link "Файлы" at bounding box center [168, 671] width 34 height 11
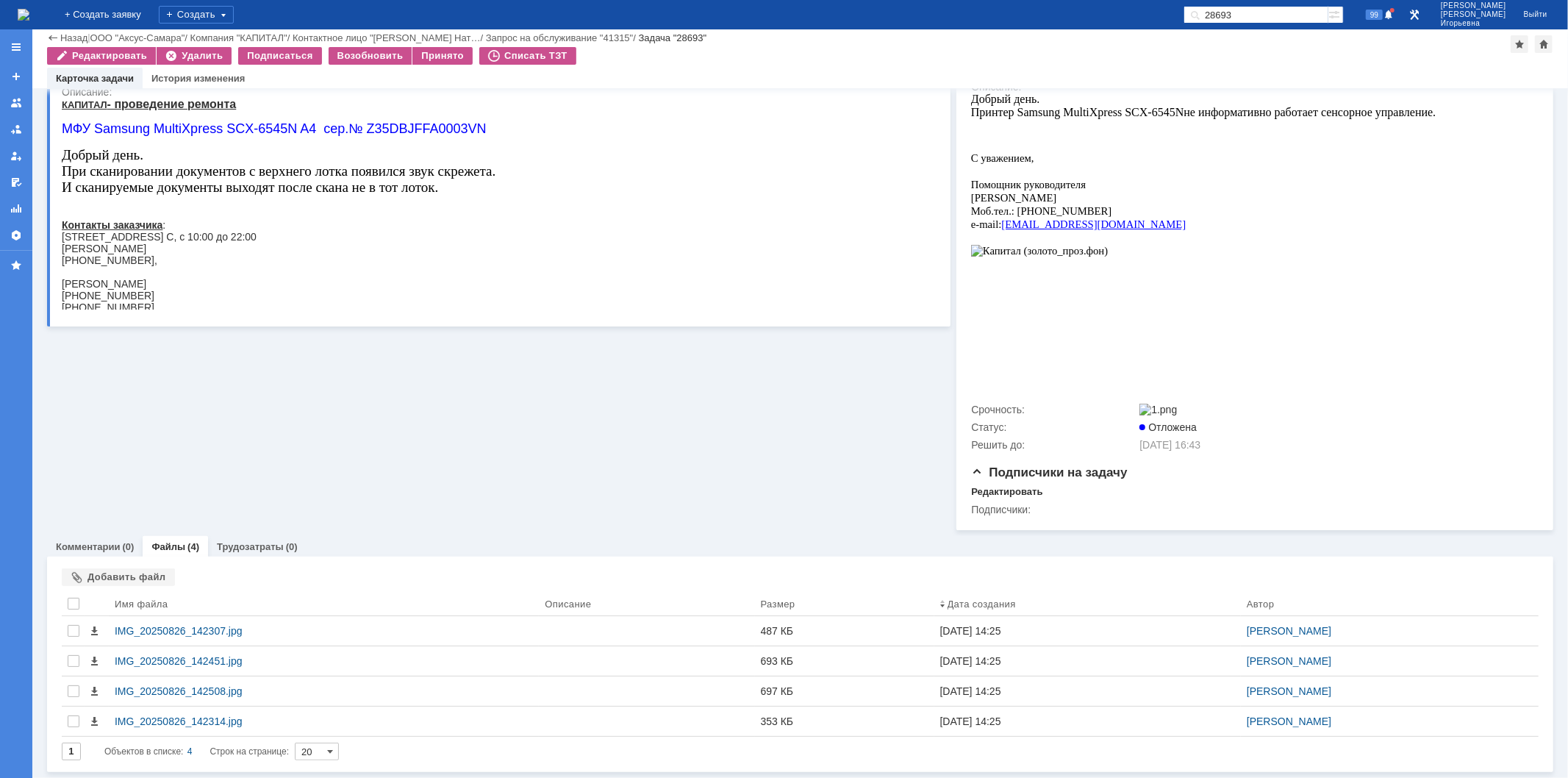
scroll to position [198, 0]
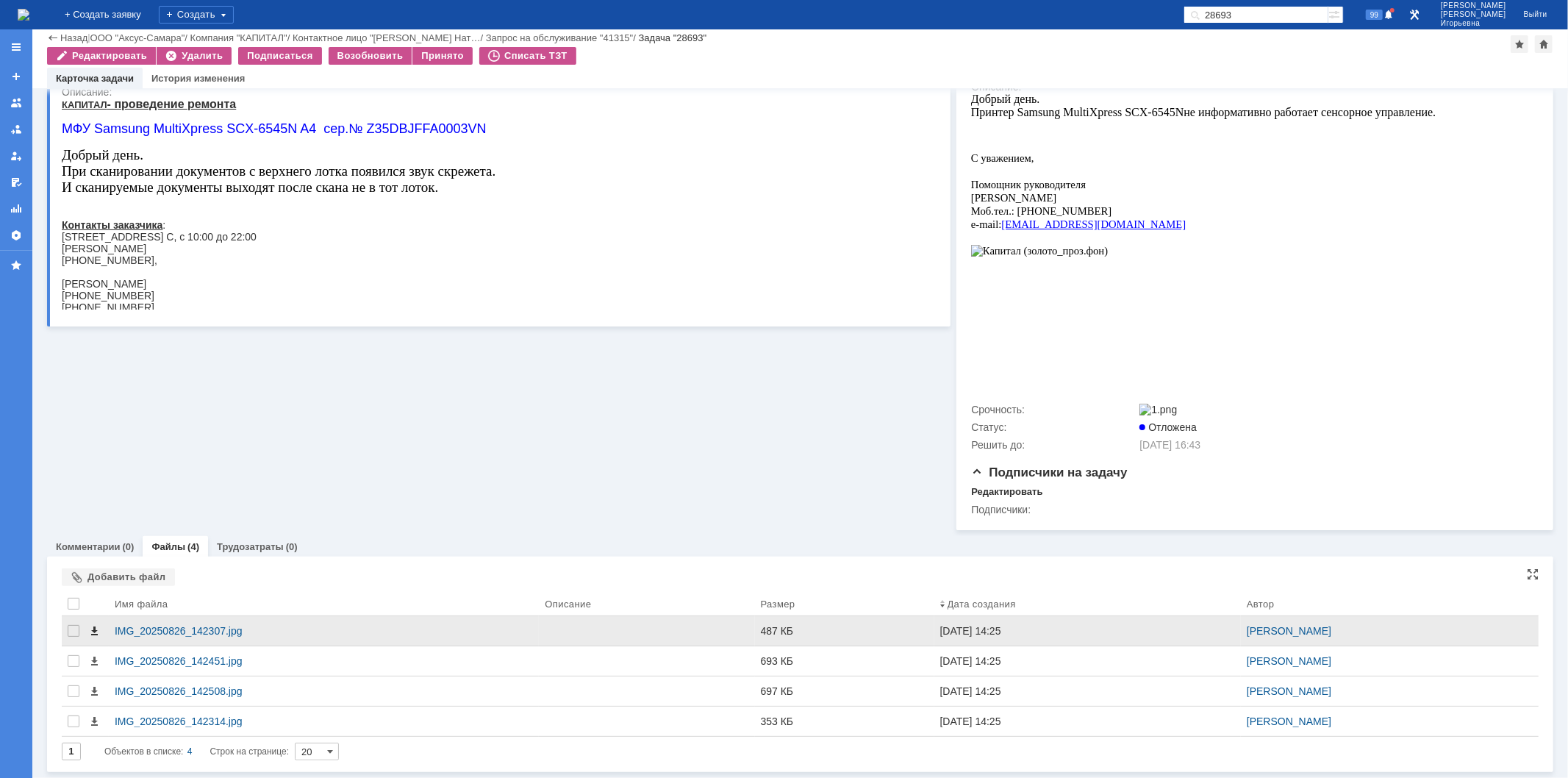
click at [91, 631] on span at bounding box center [94, 631] width 12 height 12
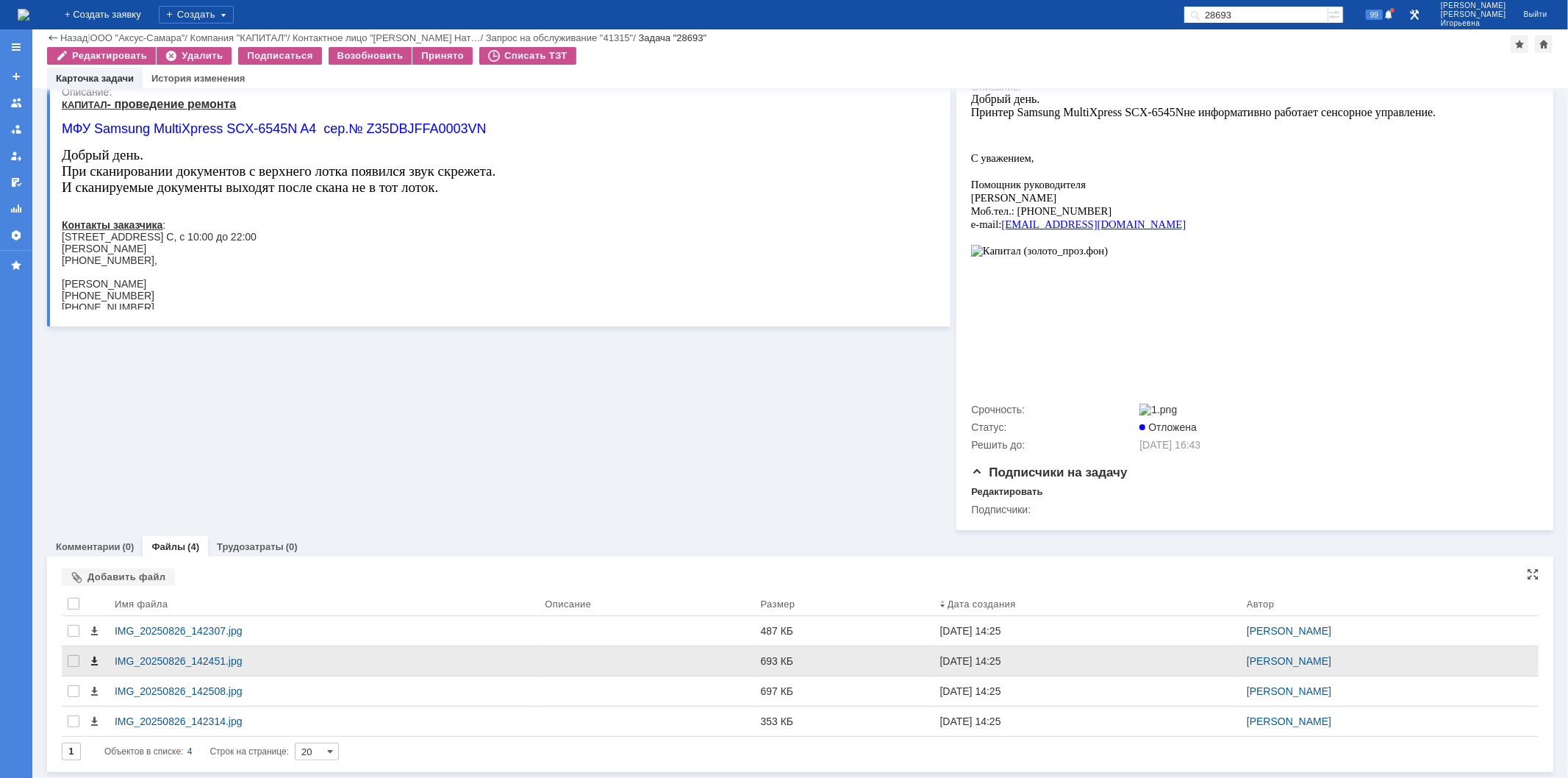
click at [92, 661] on span at bounding box center [94, 661] width 12 height 12
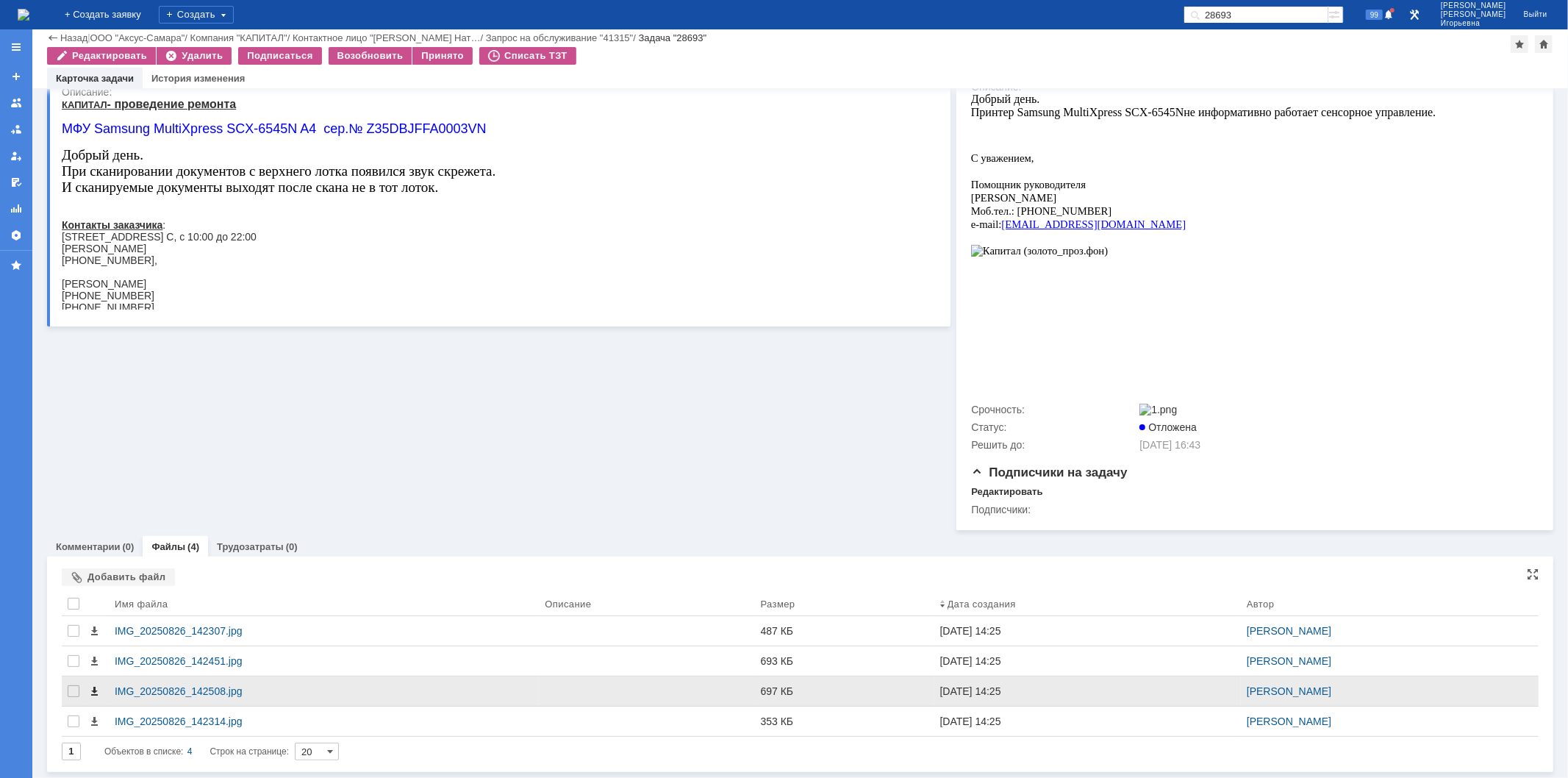
click at [93, 693] on span at bounding box center [94, 691] width 12 height 12
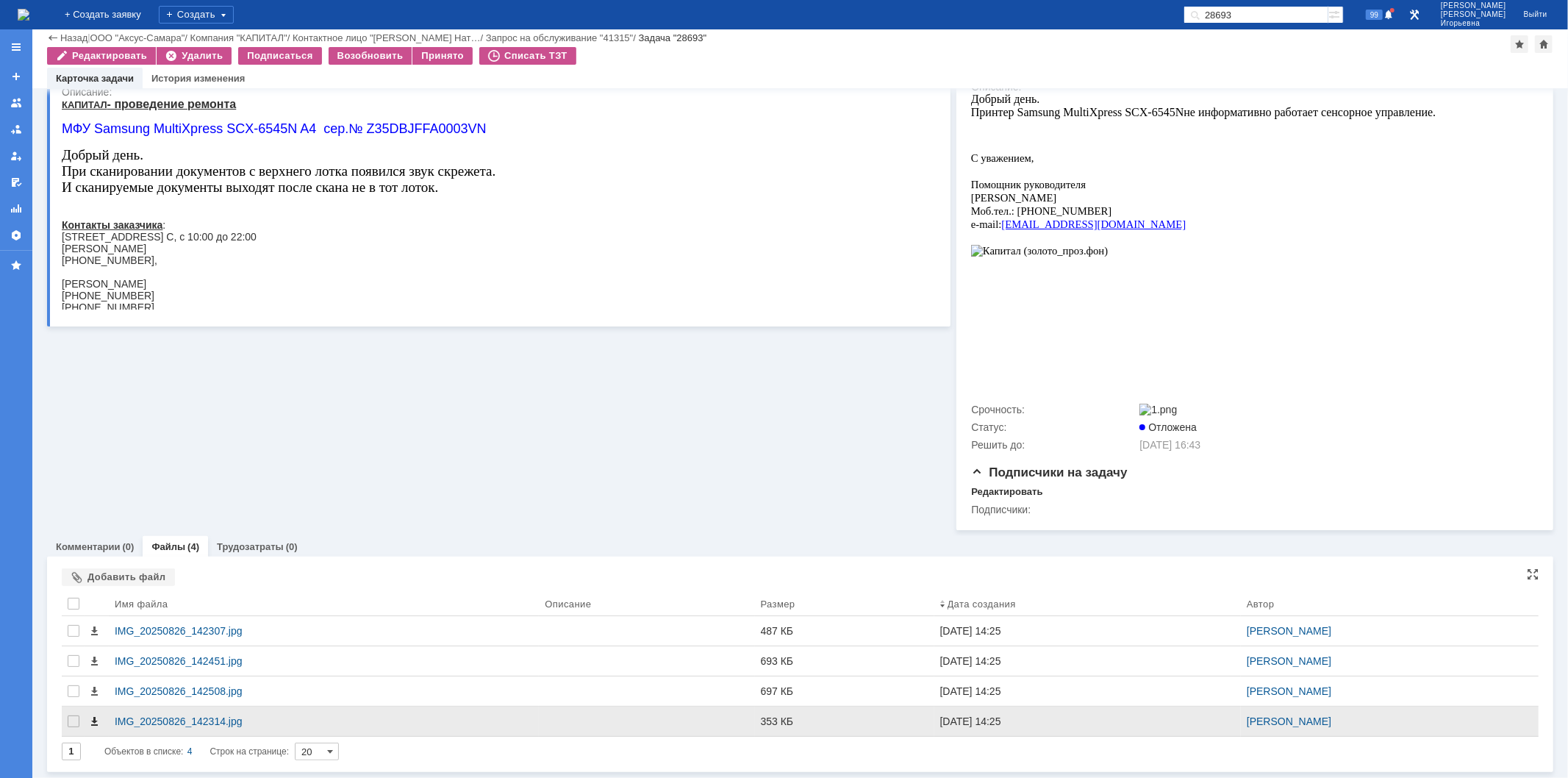
click at [93, 723] on span at bounding box center [94, 721] width 12 height 12
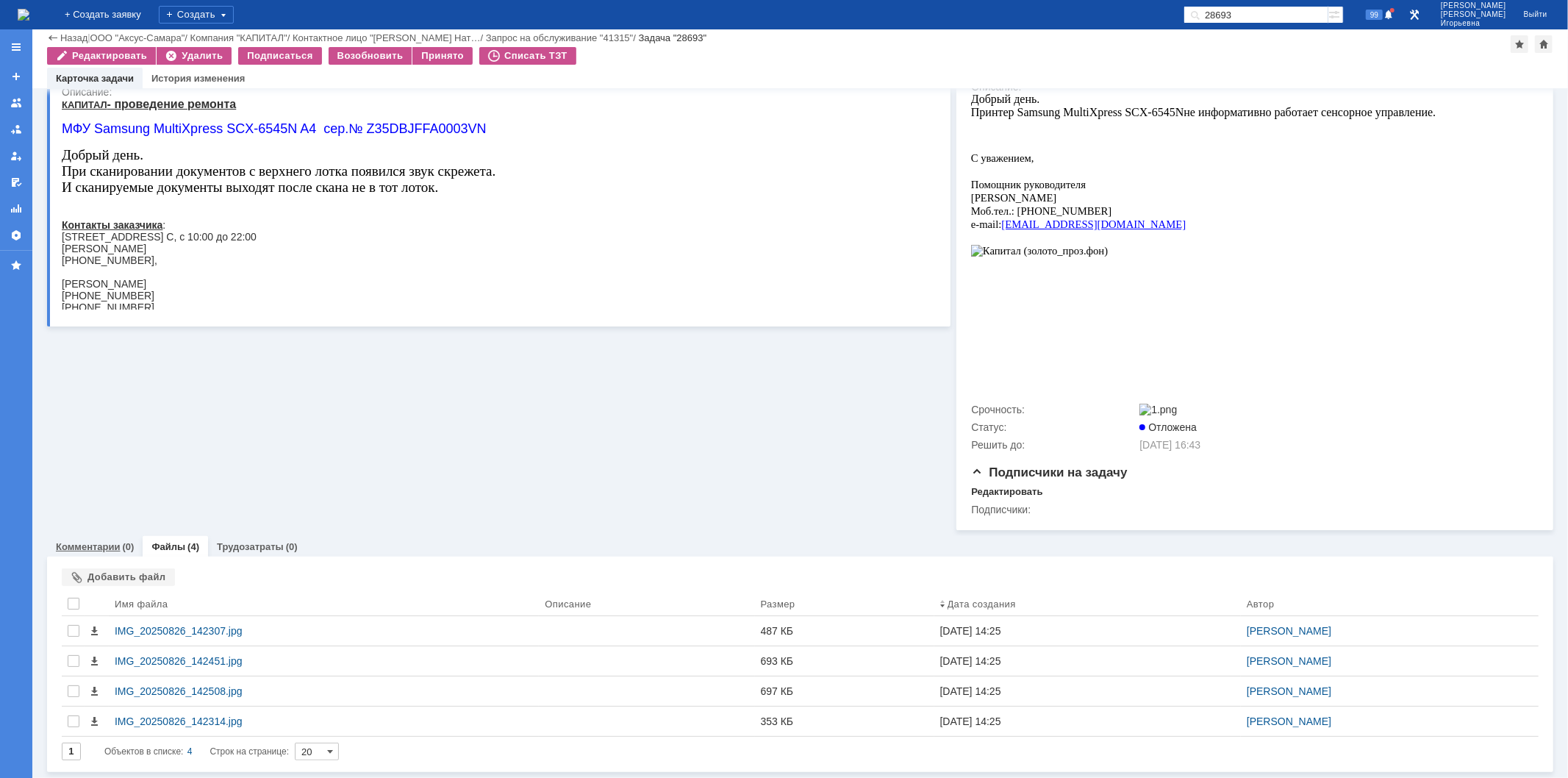
click at [88, 542] on link "Комментарии" at bounding box center [88, 547] width 64 height 11
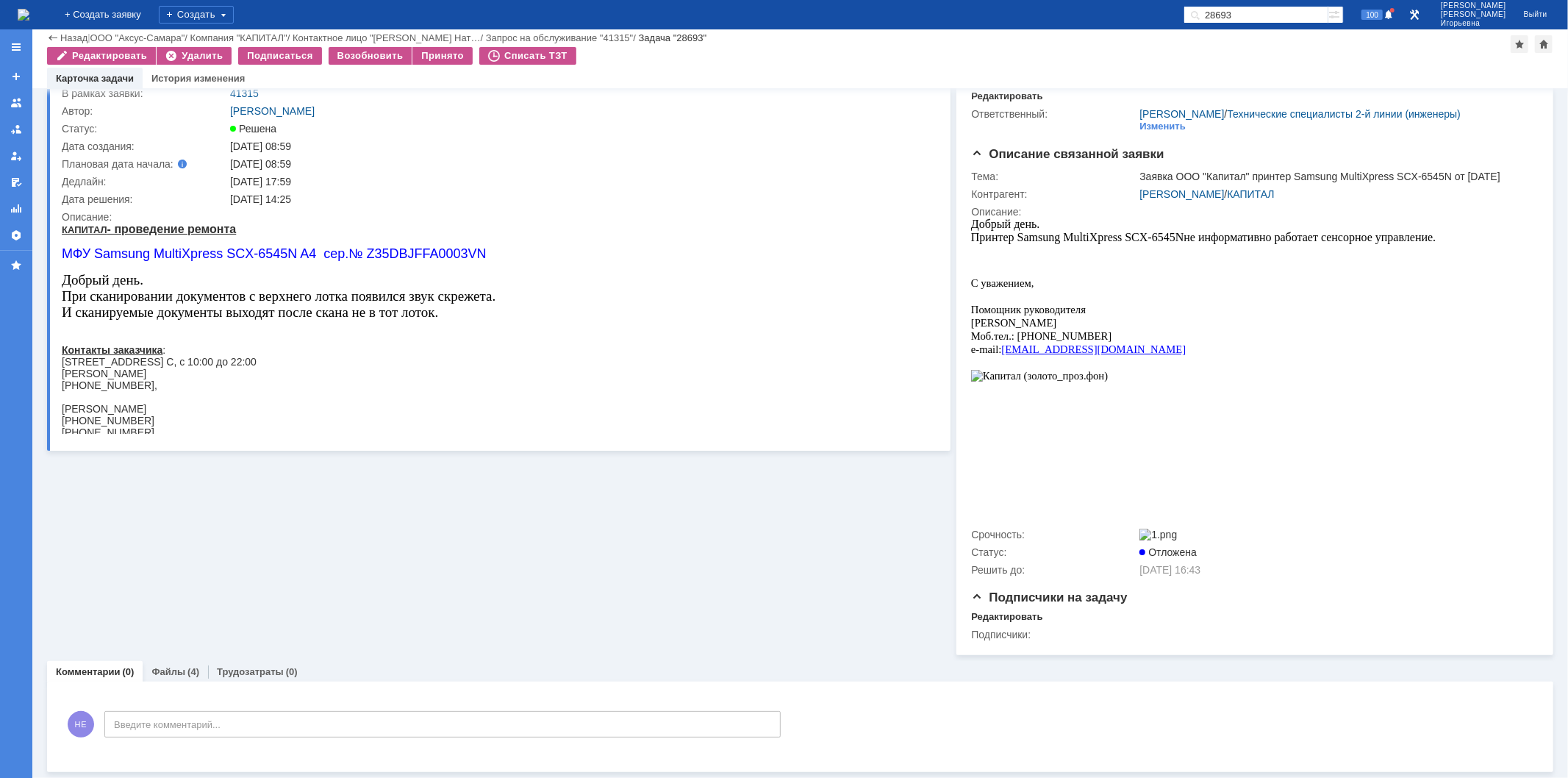
click at [30, 16] on img at bounding box center [23, 15] width 12 height 12
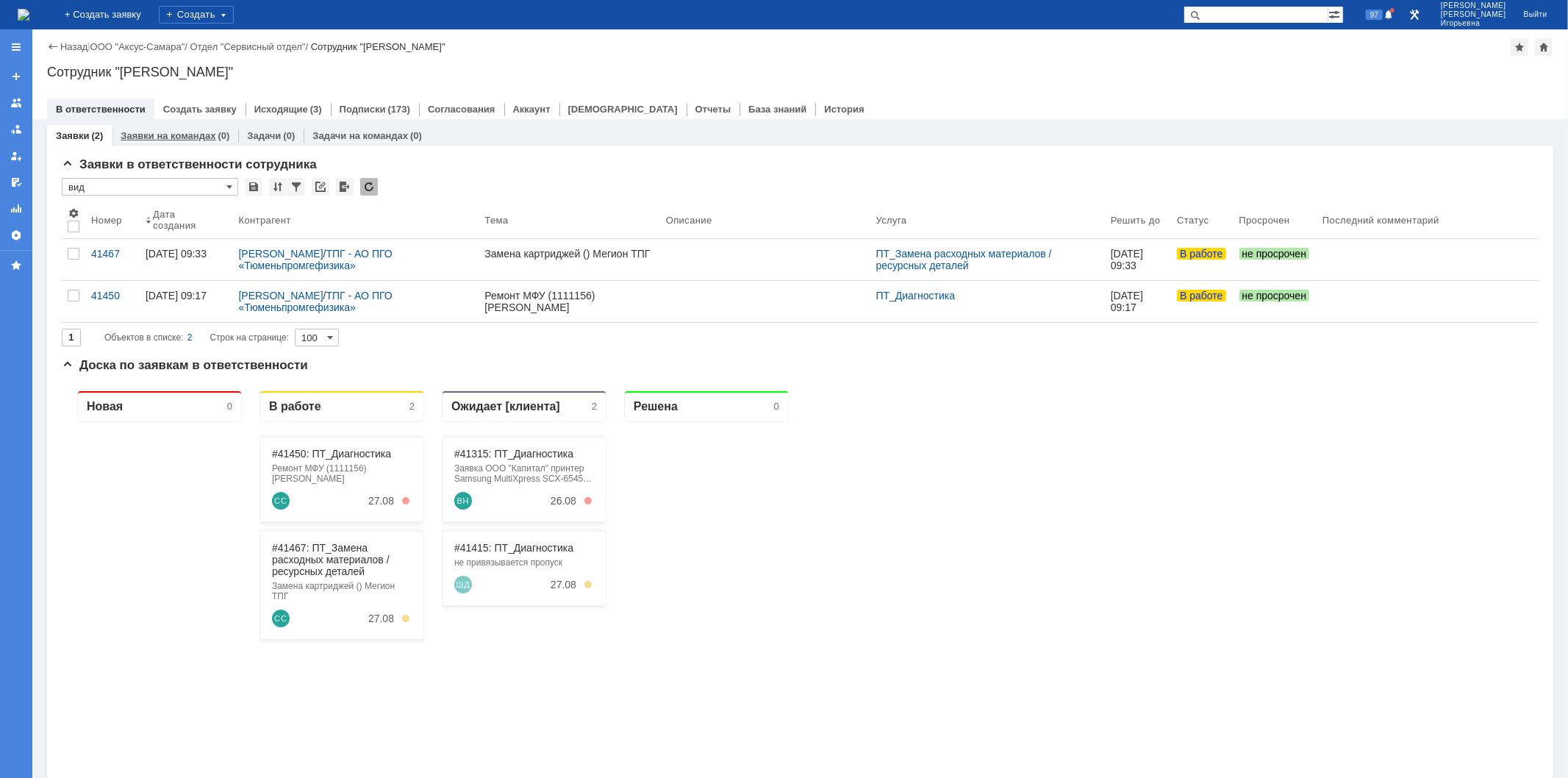
click at [186, 136] on link "Заявки на командах" at bounding box center [168, 135] width 95 height 11
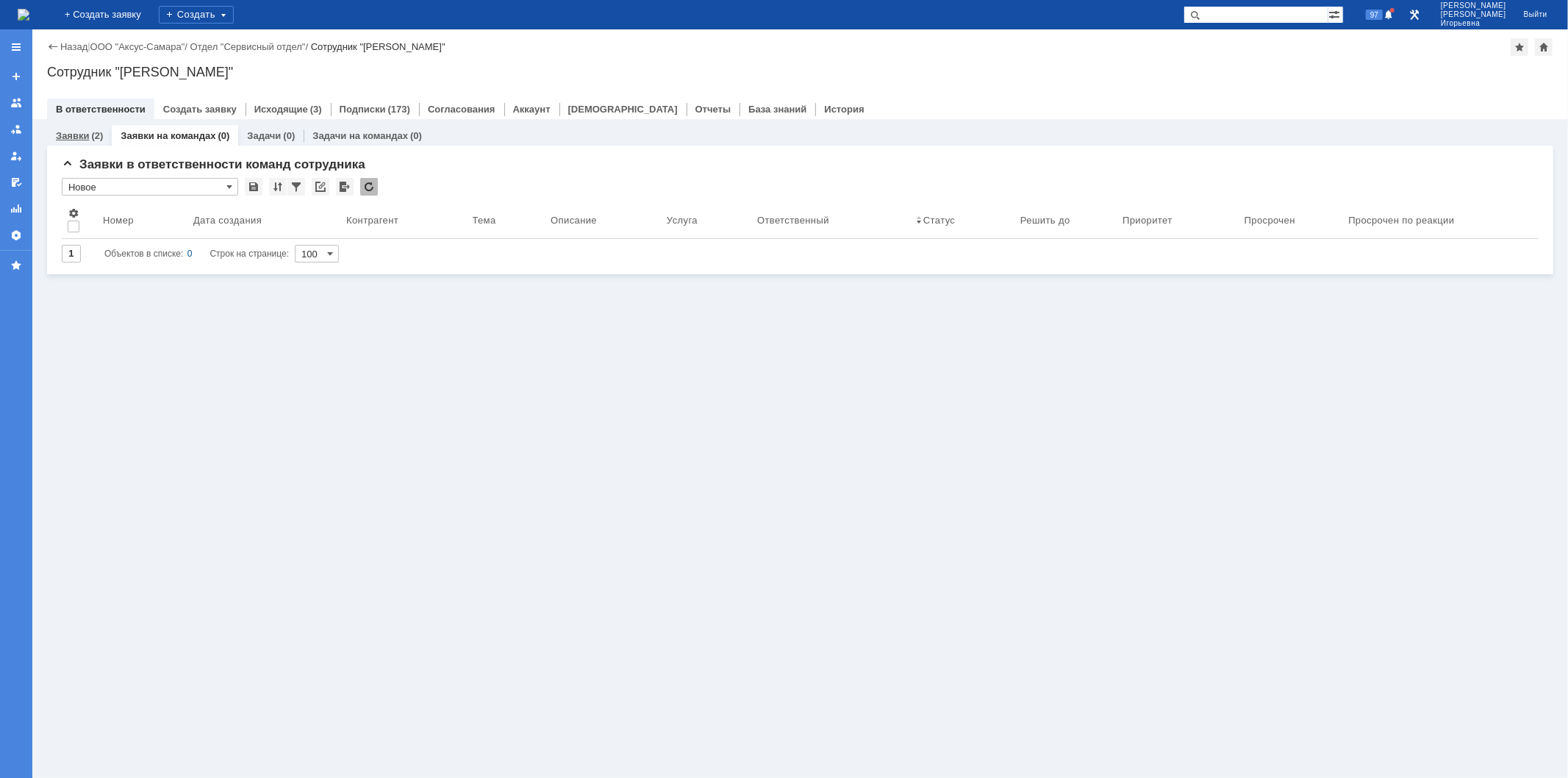
click at [57, 136] on link "Заявки" at bounding box center [73, 135] width 33 height 11
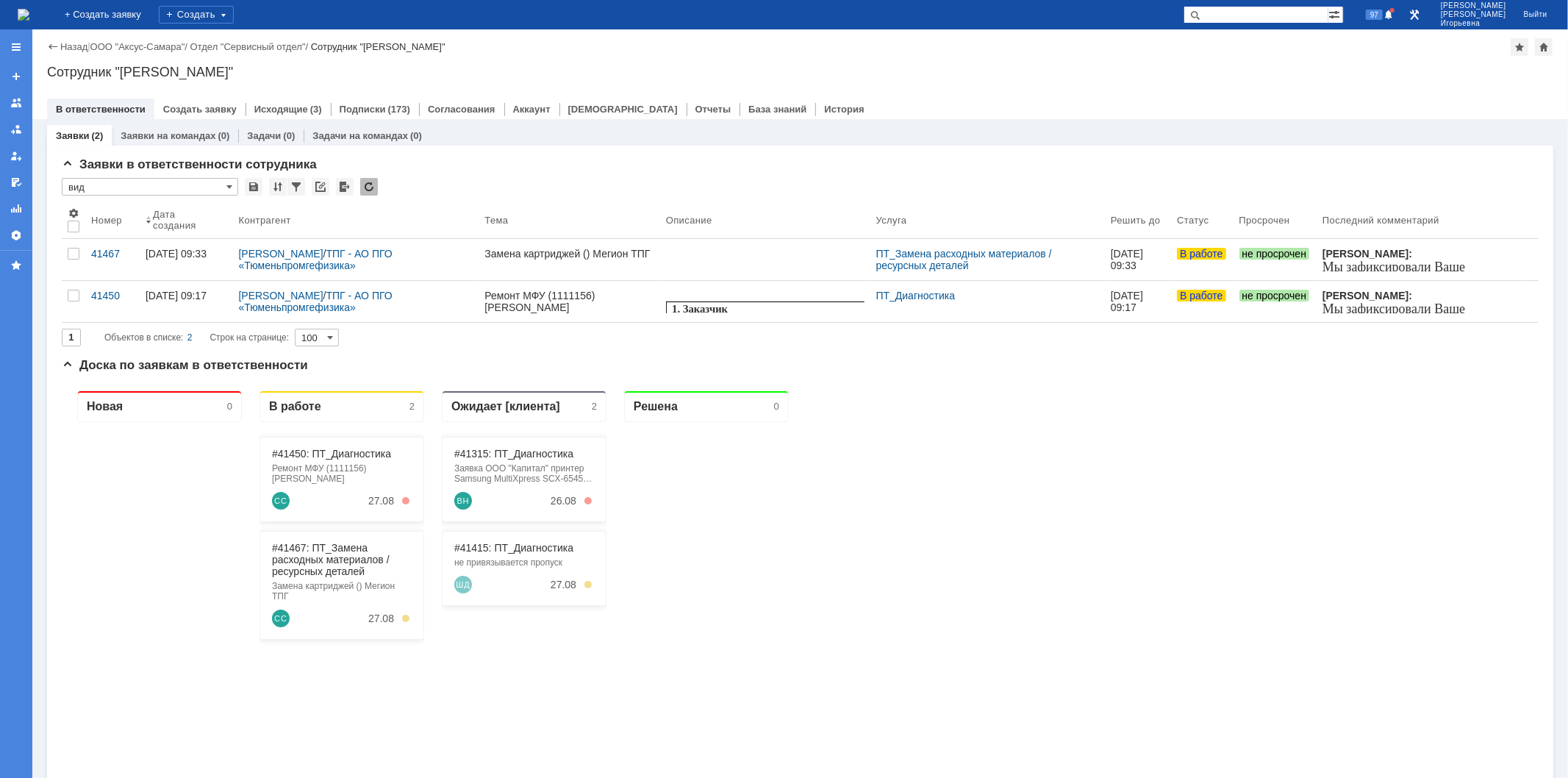
click at [1269, 18] on input "text" at bounding box center [1256, 14] width 145 height 17
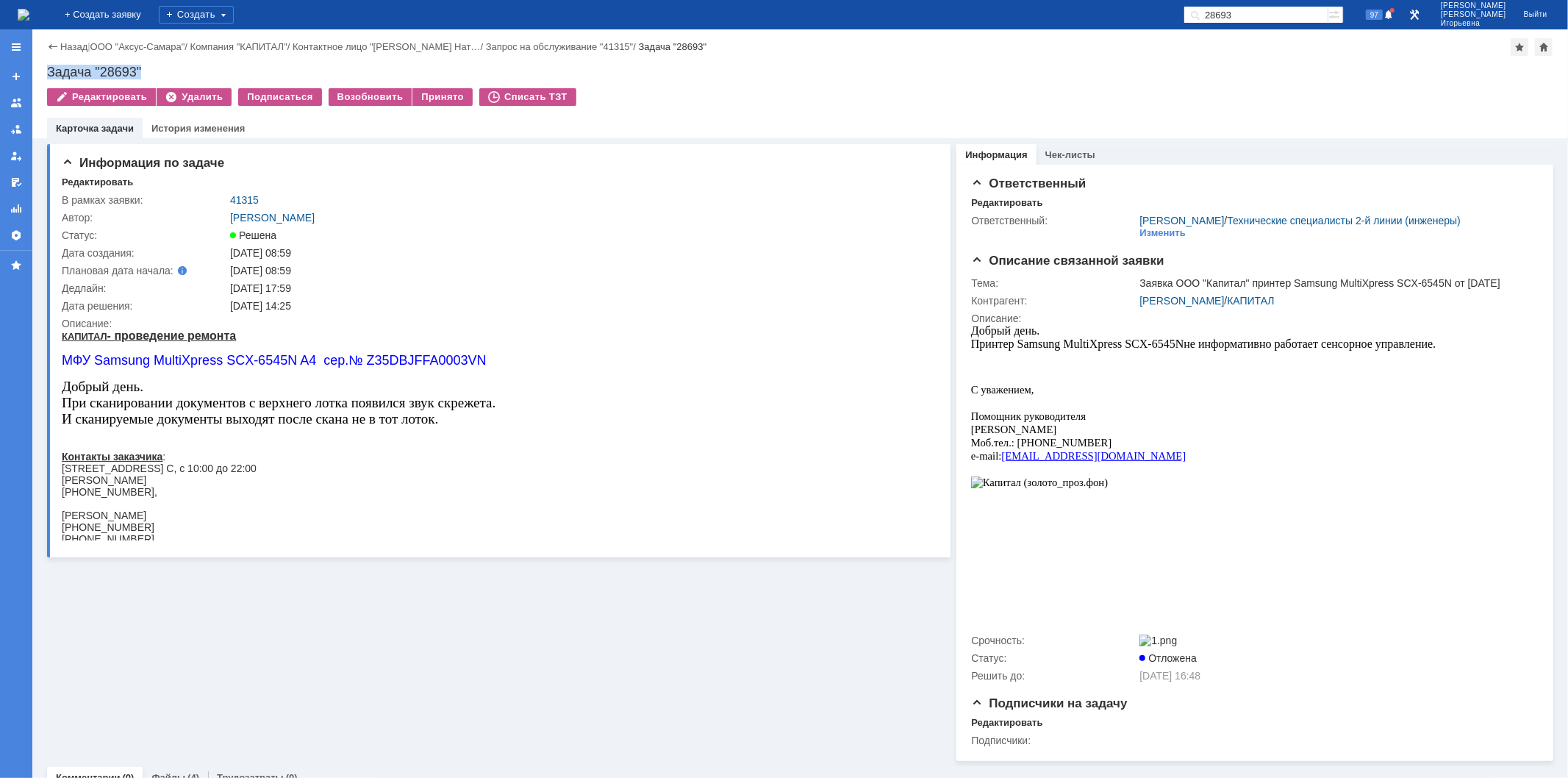
drag, startPoint x: 155, startPoint y: 69, endPoint x: 41, endPoint y: 79, distance: 114.4
click at [41, 79] on div "Назад | ООО "Аксус-Самара" / Компания "КАПИТАЛ" / Контактное лицо "[PERSON_NAME…" at bounding box center [800, 84] width 1536 height 109
copy div "Задача "28693""
click at [1274, 10] on input "28693" at bounding box center [1256, 14] width 145 height 17
type input "28651"
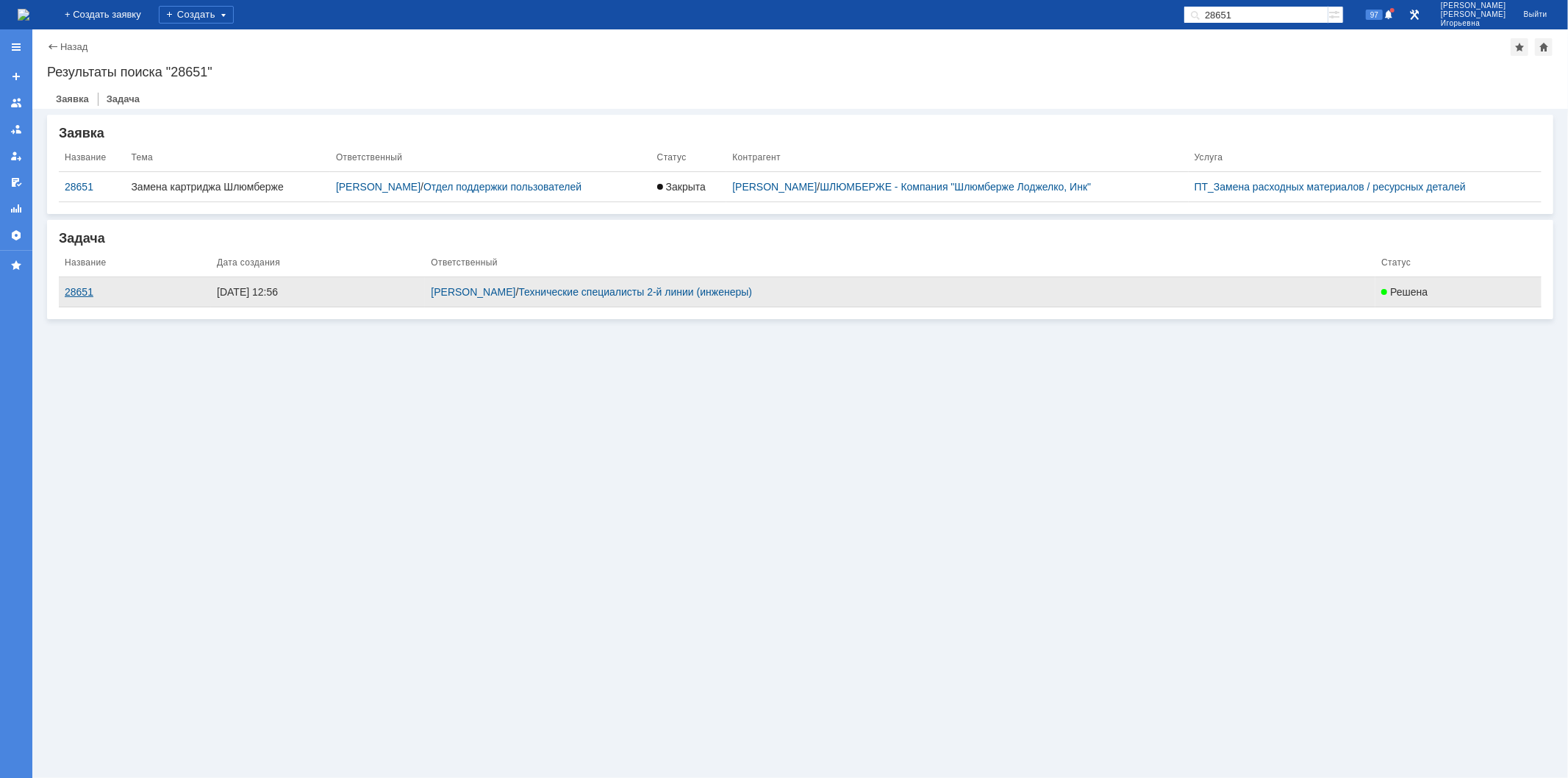
click at [83, 289] on div "28651" at bounding box center [135, 292] width 141 height 12
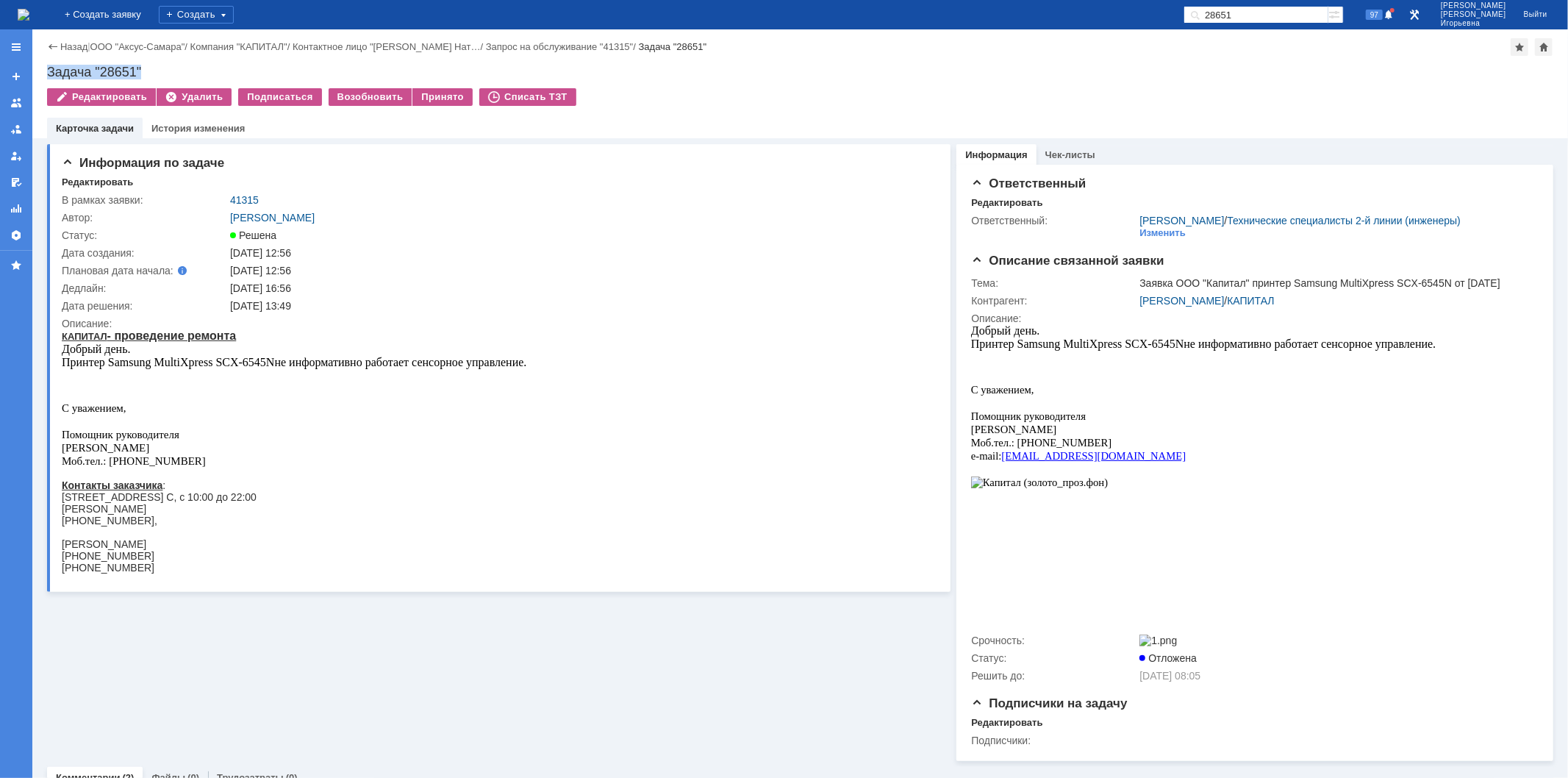
drag, startPoint x: 136, startPoint y: 69, endPoint x: 43, endPoint y: 74, distance: 93.1
click at [43, 74] on div "Назад | ООО "Аксус-Самара" / Компания "КАПИТАЛ" / Контактное лицо "[PERSON_NAME…" at bounding box center [800, 84] width 1536 height 109
copy div "Задача "28651""
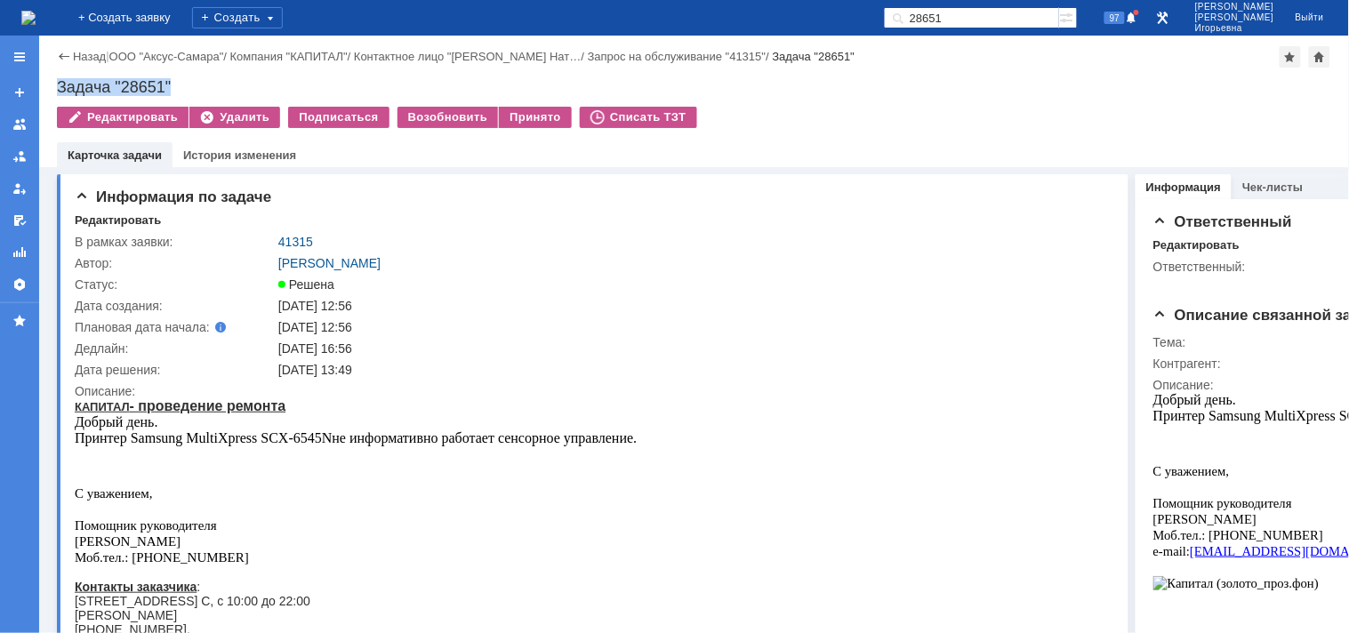
copy div "Задача "28651""
click at [294, 244] on link "41315" at bounding box center [295, 242] width 35 height 14
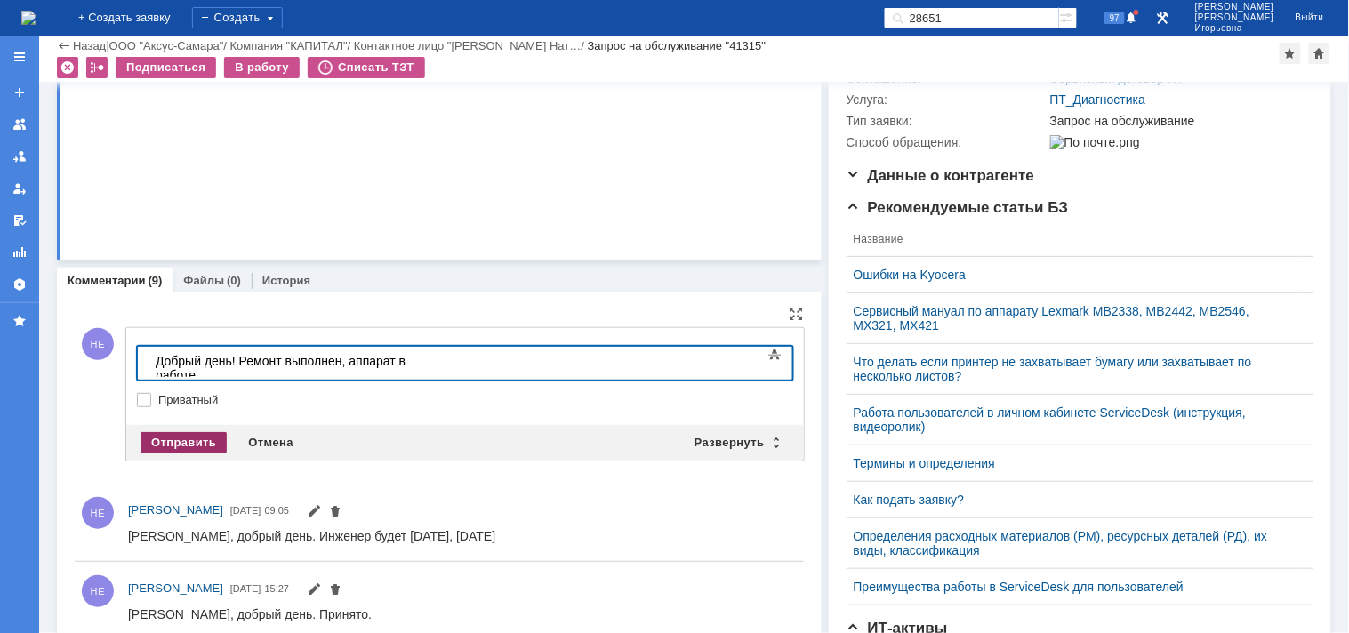
click at [181, 441] on div "Отправить" at bounding box center [184, 442] width 86 height 21
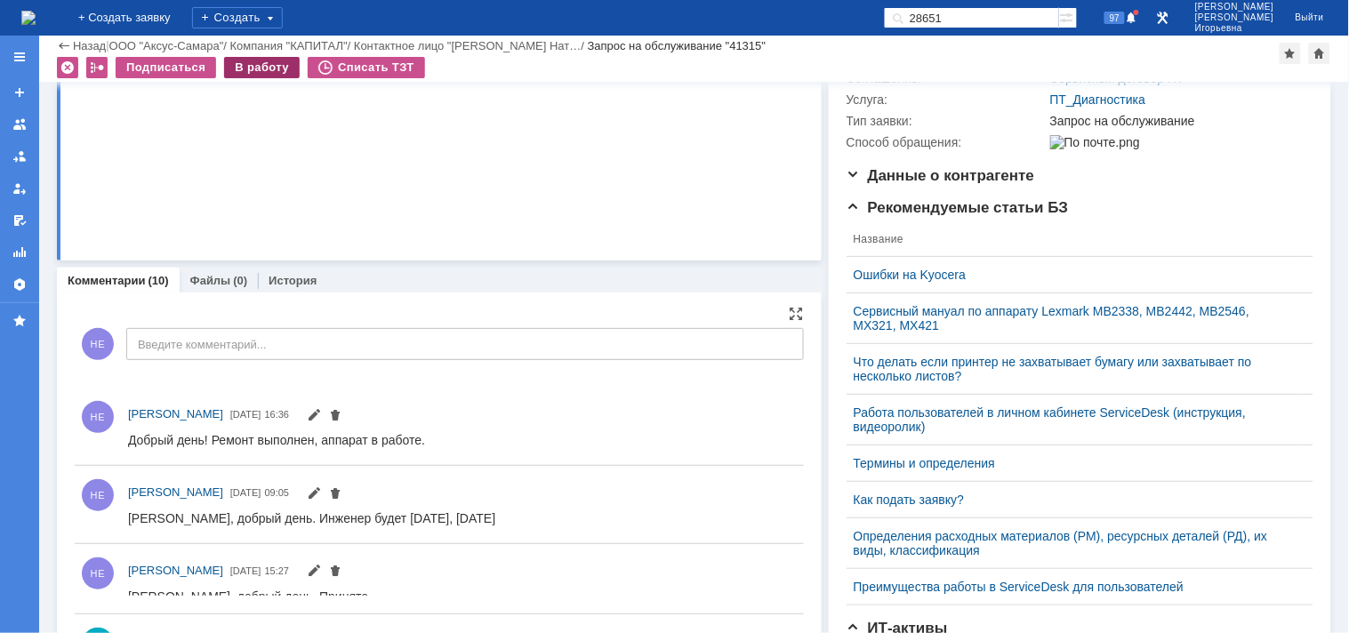
click at [269, 71] on div "В работу" at bounding box center [262, 67] width 76 height 21
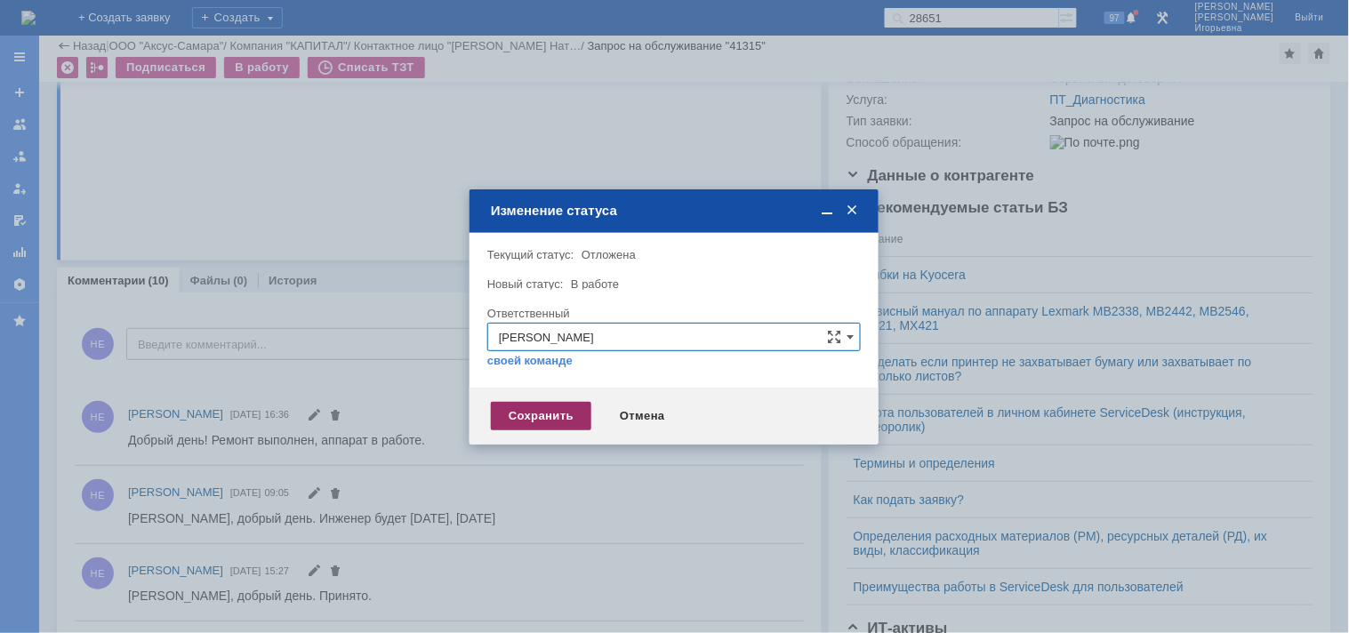
click at [526, 421] on div "Сохранить" at bounding box center [541, 416] width 100 height 28
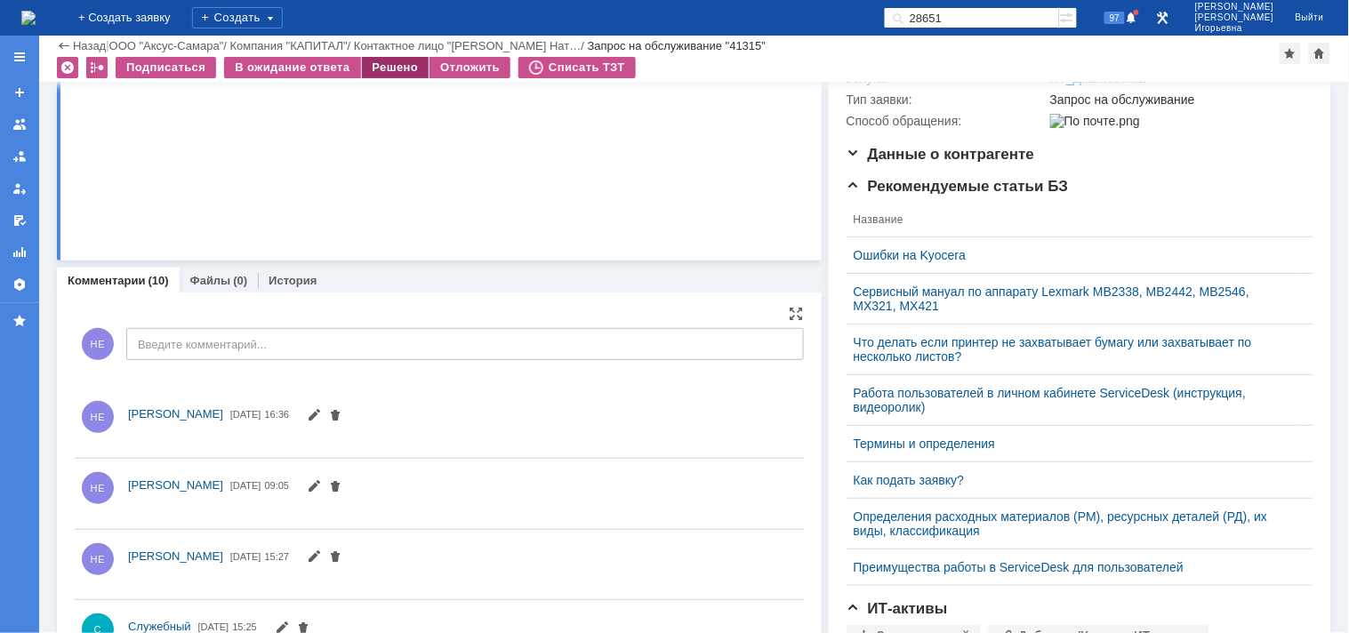
click at [375, 58] on div "Решено" at bounding box center [396, 67] width 68 height 21
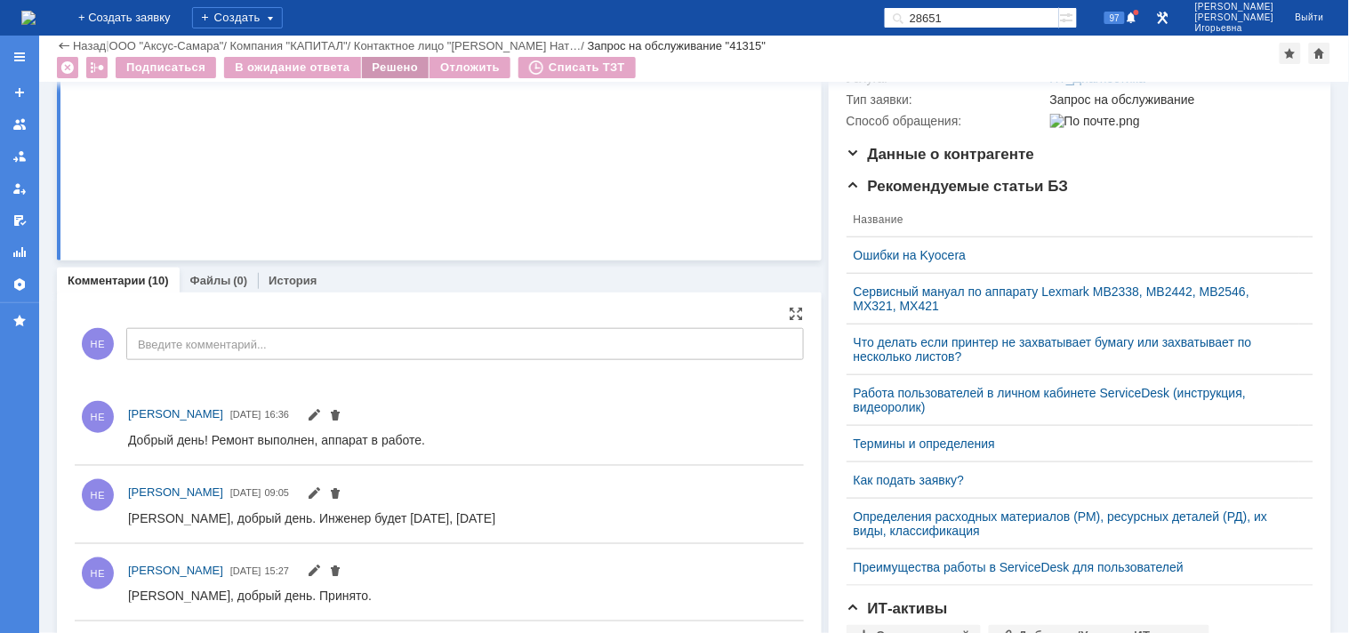
click at [366, 73] on div "Решено" at bounding box center [396, 67] width 68 height 21
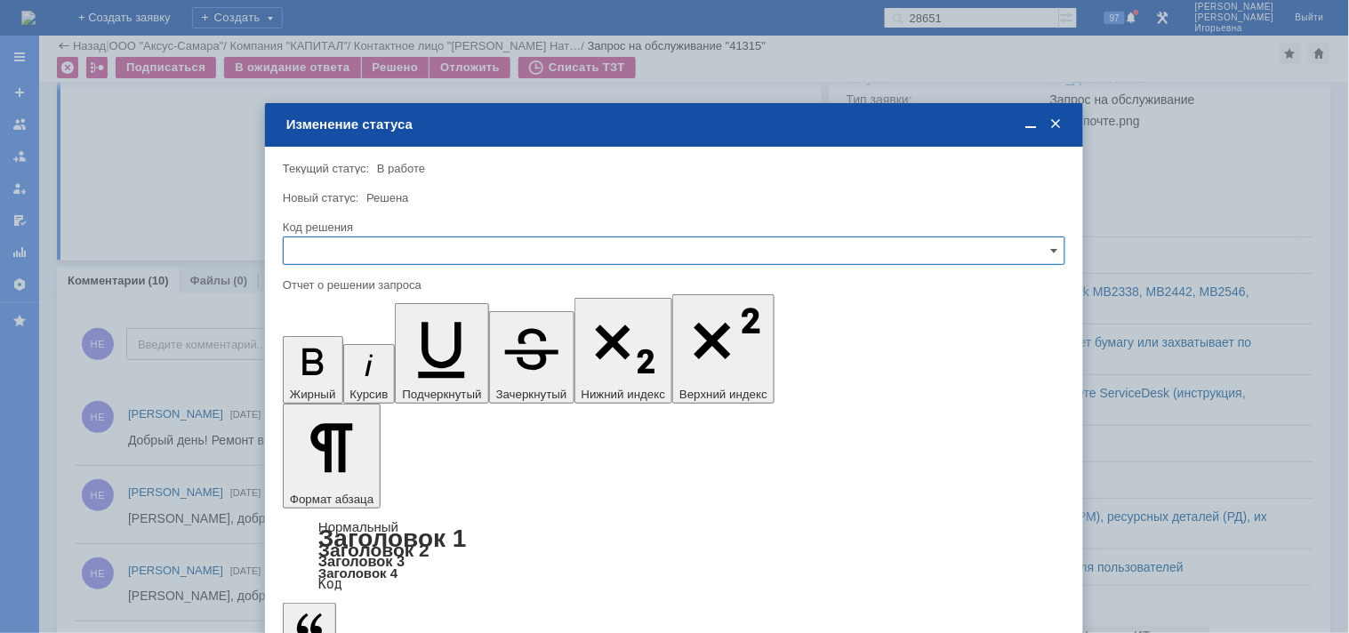
click at [329, 251] on input "text" at bounding box center [674, 251] width 783 height 28
drag, startPoint x: 318, startPoint y: 366, endPoint x: 53, endPoint y: 117, distance: 363.7
click at [318, 366] on span "Решено" at bounding box center [674, 371] width 760 height 14
type input "Решено"
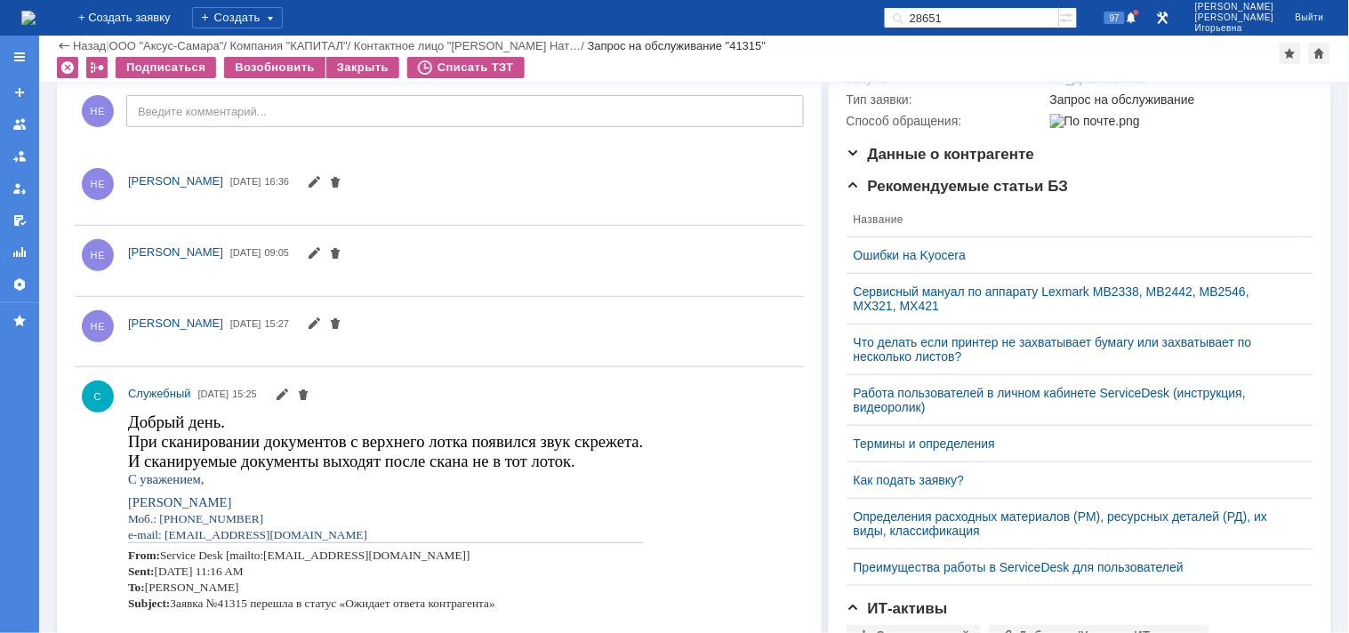
click at [36, 11] on img at bounding box center [28, 18] width 14 height 14
